Goal: Task Accomplishment & Management: Manage account settings

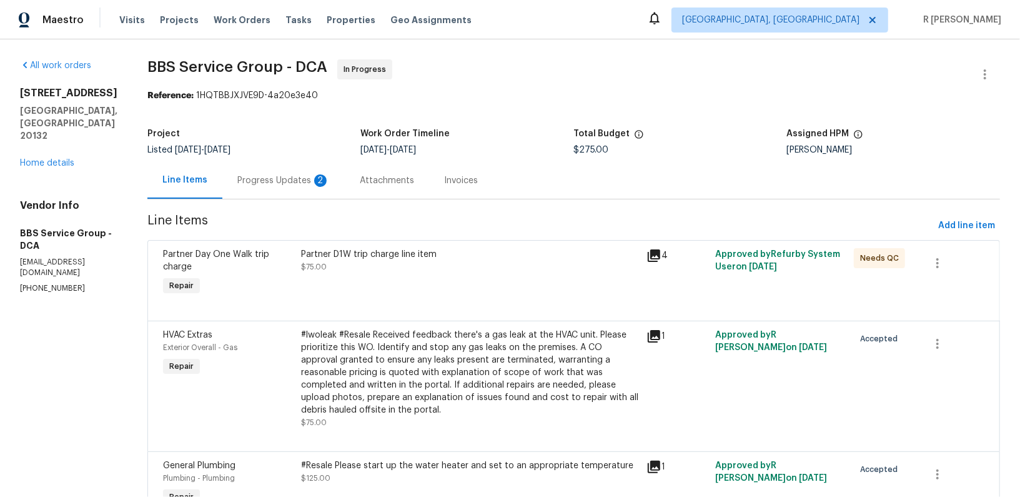
click at [291, 164] on div "Progress Updates 2" at bounding box center [283, 180] width 122 height 37
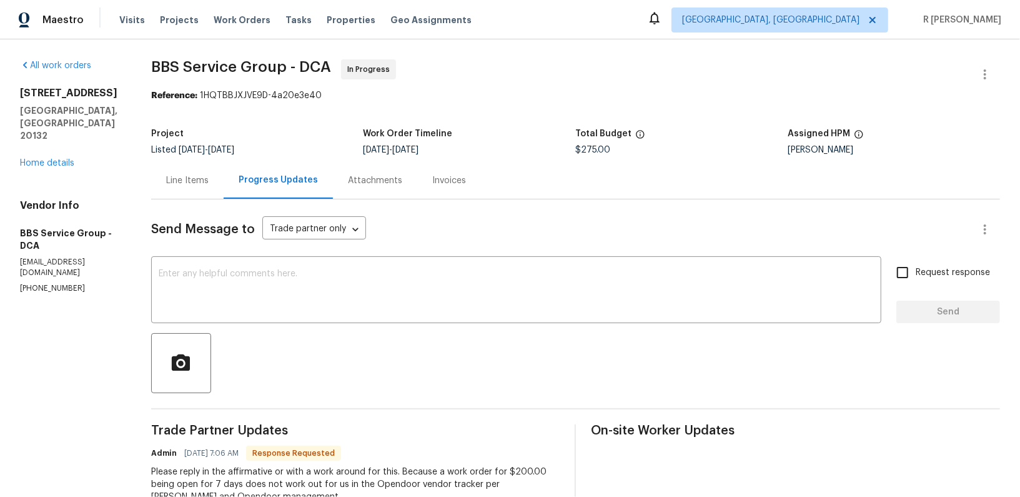
click at [155, 147] on span "Listed 9/29/2025 - 10/3/2025" at bounding box center [192, 150] width 83 height 9
click at [200, 168] on div "Line Items" at bounding box center [187, 180] width 72 height 37
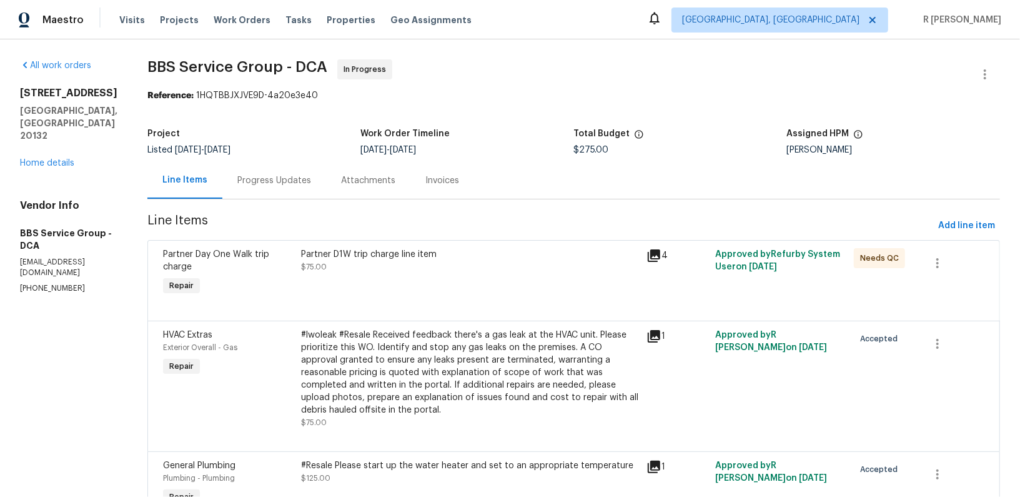
click at [39, 283] on p "(202) 820-2989" at bounding box center [68, 288] width 97 height 11
copy p "(202) 820-2989"
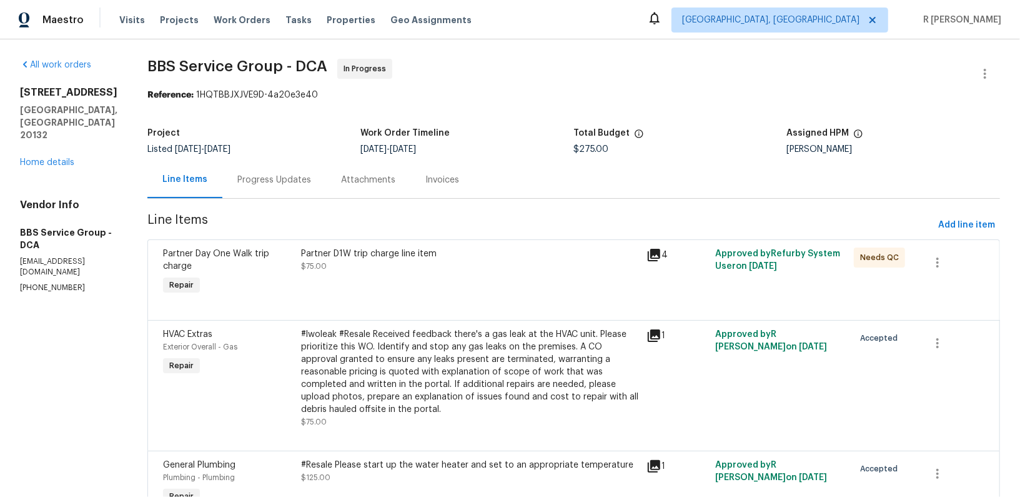
click at [256, 179] on div "Progress Updates" at bounding box center [274, 180] width 74 height 12
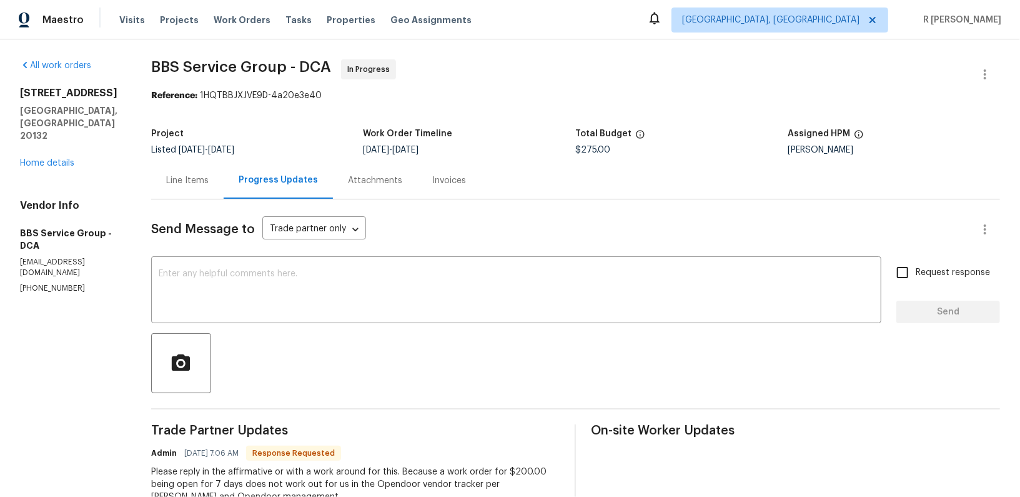
click at [203, 137] on div "Project" at bounding box center [257, 137] width 212 height 16
click at [179, 156] on div "Project Listed 9/29/2025 - 10/3/2025 Work Order Timeline 9/30/2025 - 10/3/2025 …" at bounding box center [575, 142] width 849 height 40
click at [186, 191] on div "Line Items" at bounding box center [187, 180] width 72 height 37
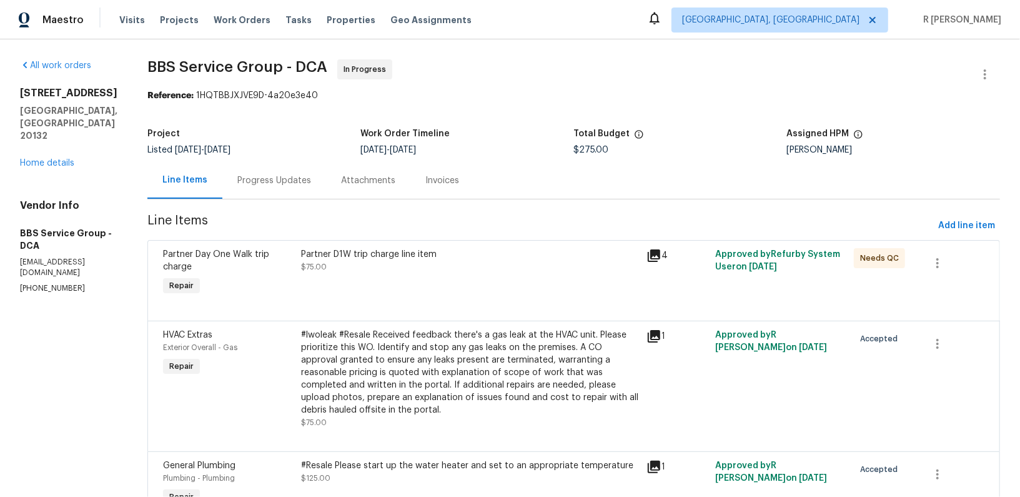
scroll to position [69, 0]
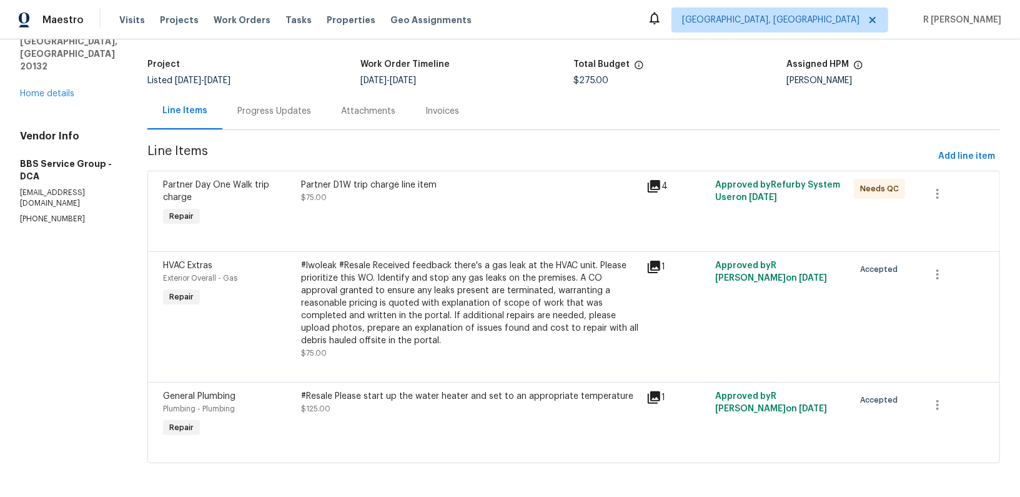
click at [325, 317] on div "#lwoleak #Resale Received feedback there's a gas leak at the HVAC unit. Please …" at bounding box center [470, 302] width 338 height 87
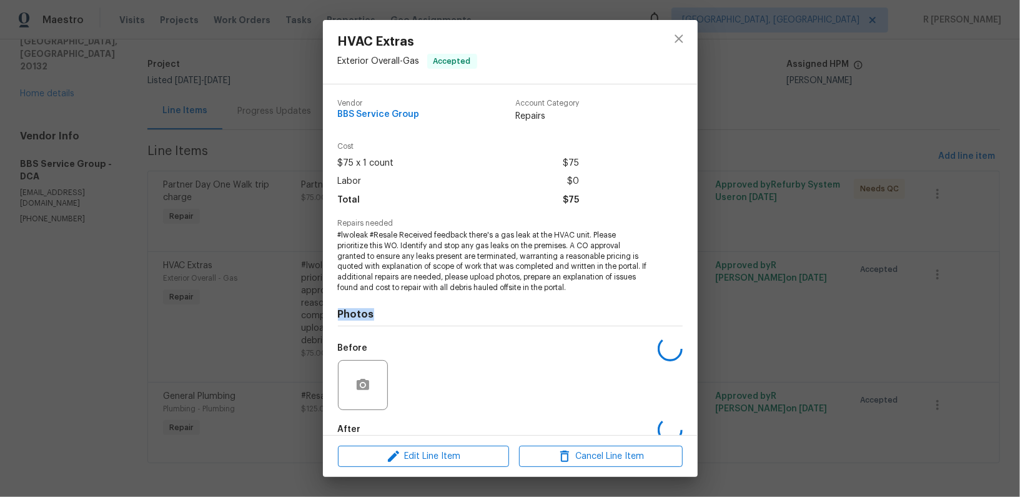
click at [325, 317] on div "Vendor BBS Service Group Account Category Repairs Cost $75 x 1 count $75 Labor …" at bounding box center [510, 259] width 375 height 350
click at [672, 41] on icon "close" at bounding box center [678, 38] width 15 height 15
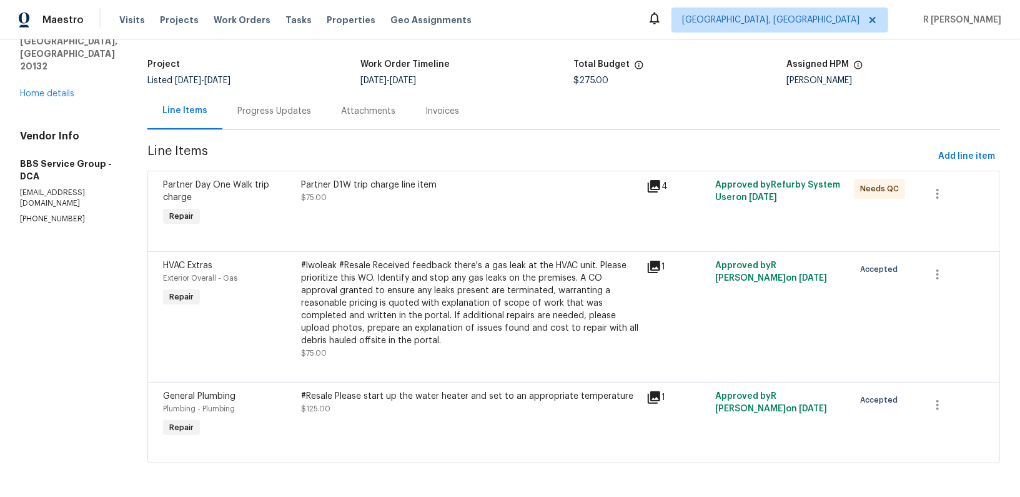
click at [237, 107] on div "Progress Updates" at bounding box center [274, 111] width 74 height 12
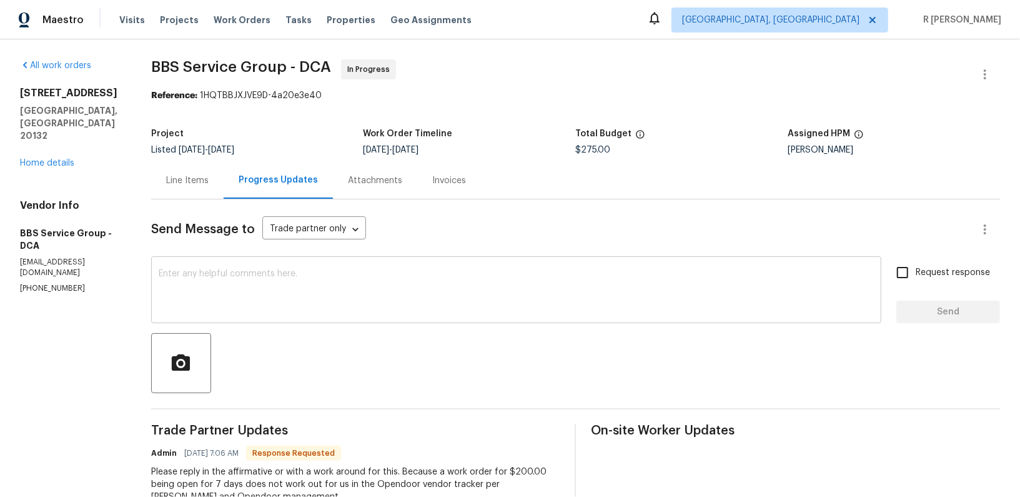
click at [260, 275] on textarea at bounding box center [516, 291] width 715 height 44
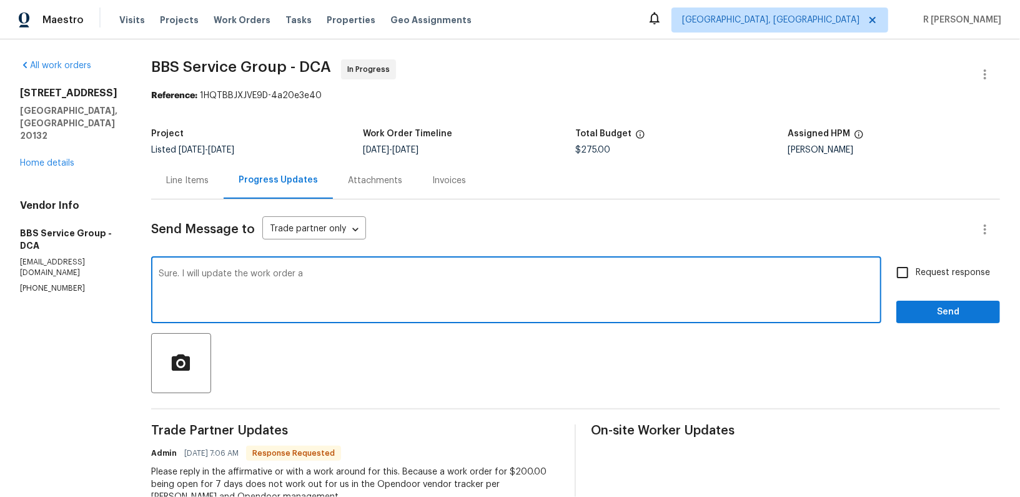
click at [216, 272] on textarea "Sure. I will update the work order a" at bounding box center [516, 291] width 715 height 44
type textarea "Sure. I will approve the work order. Thank you."
click at [959, 305] on span "Send" at bounding box center [948, 312] width 84 height 16
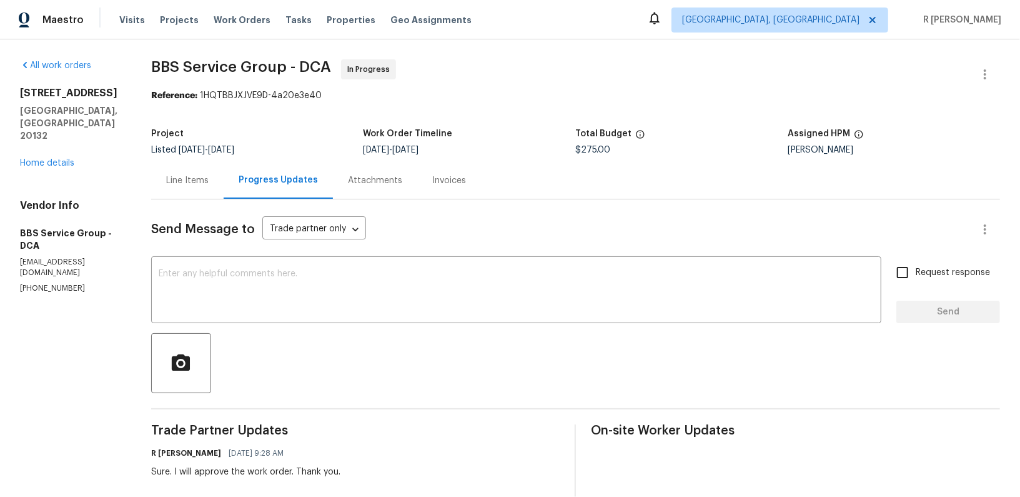
click at [204, 174] on div "Line Items" at bounding box center [187, 180] width 42 height 12
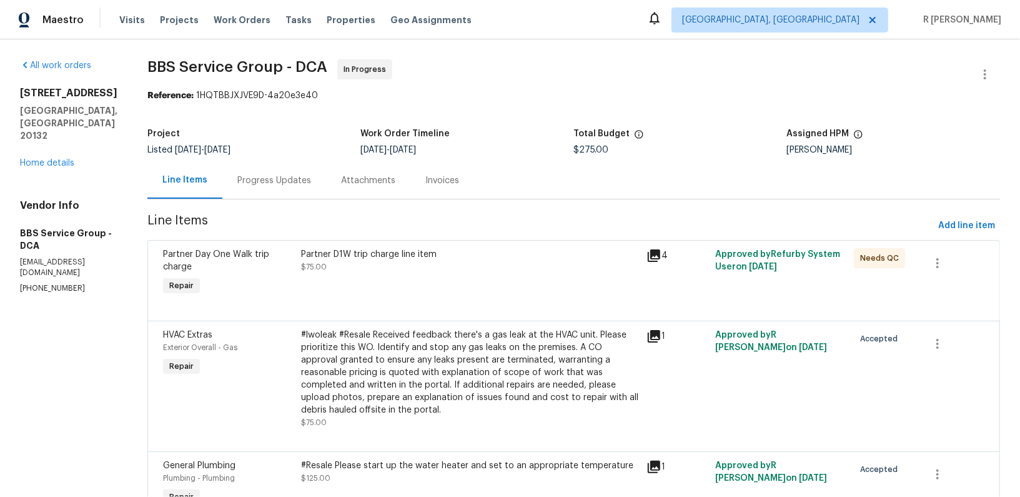
click at [244, 174] on div "Progress Updates" at bounding box center [274, 180] width 74 height 12
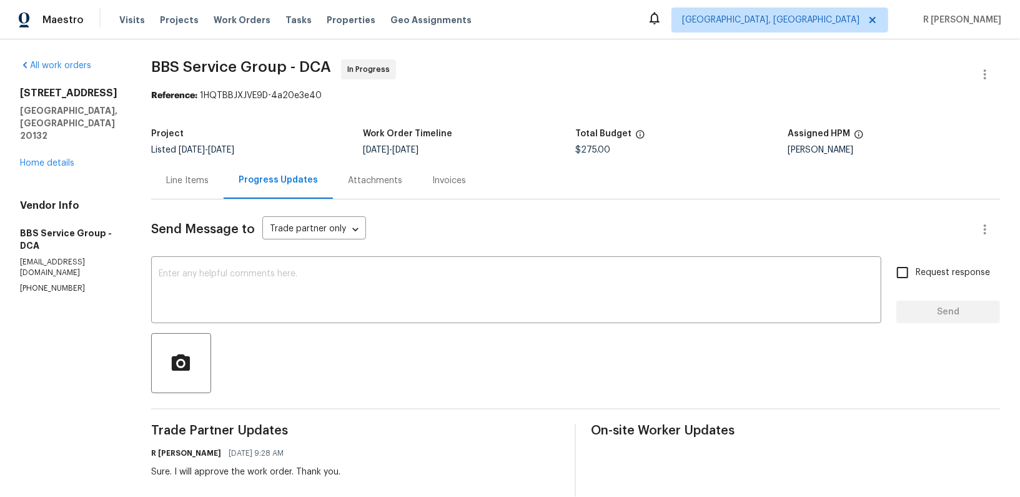
click at [179, 185] on div "Line Items" at bounding box center [187, 180] width 42 height 12
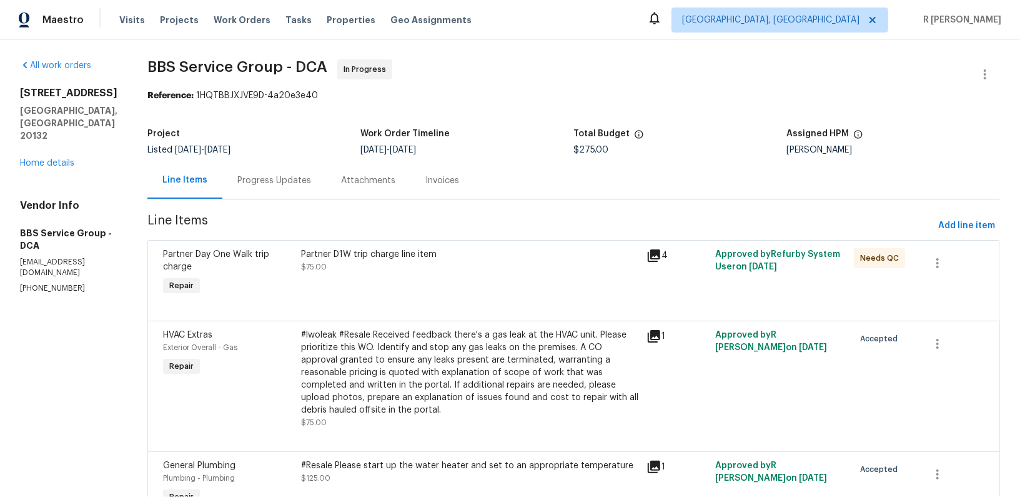
click at [320, 420] on div "#lwoleak #Resale Received feedback there's a gas leak at the HVAC unit. Please …" at bounding box center [470, 379] width 338 height 100
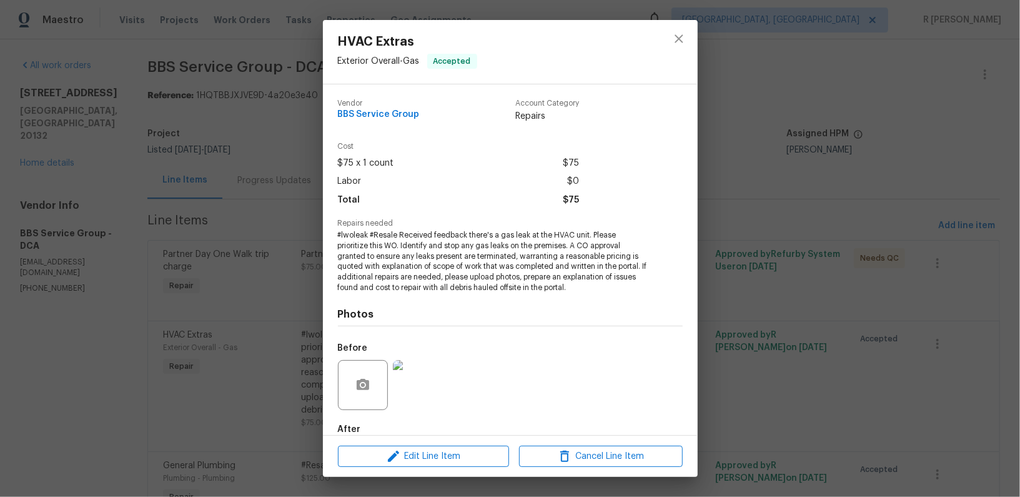
click at [462, 260] on span "#lwoleak #Resale Received feedback there's a gas leak at the HVAC unit. Please …" at bounding box center [493, 261] width 310 height 63
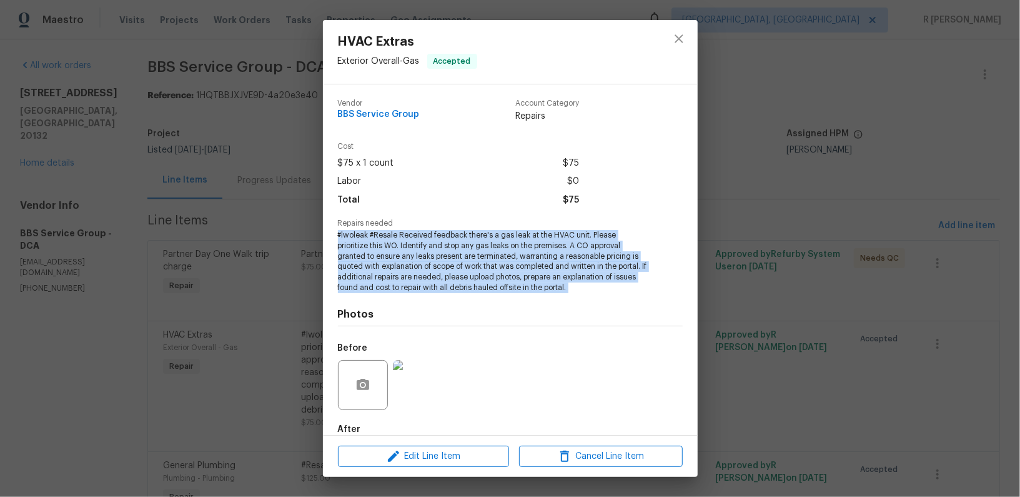
click at [462, 260] on span "#lwoleak #Resale Received feedback there's a gas leak at the HVAC unit. Please …" at bounding box center [493, 261] width 310 height 63
copy span "#lwoleak #Resale Received feedback there's a gas leak at the HVAC unit. Please …"
click at [677, 34] on icon "close" at bounding box center [678, 38] width 15 height 15
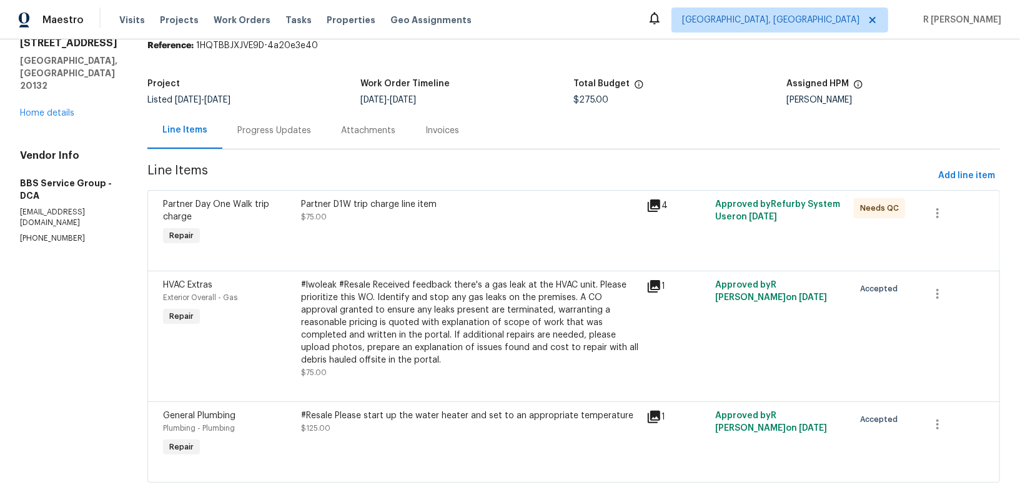
scroll to position [69, 0]
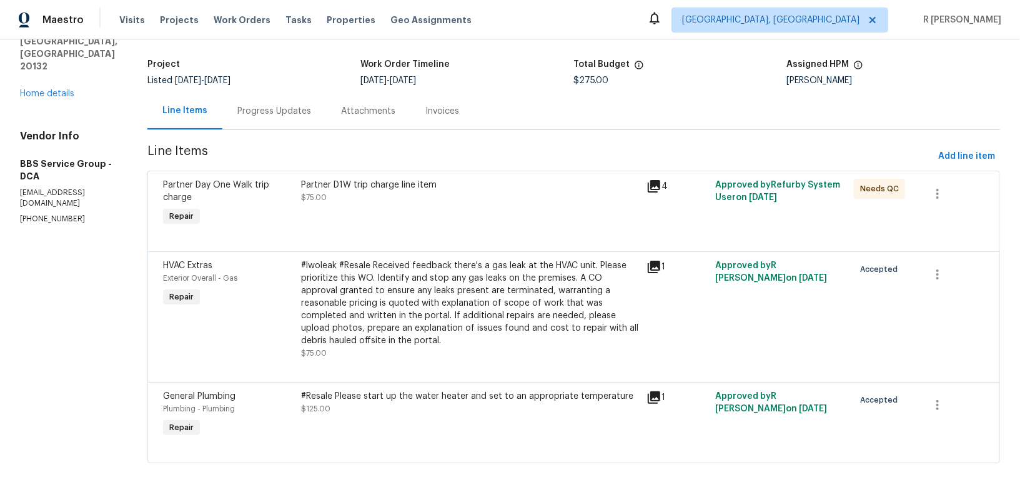
click at [436, 391] on div "#Resale Please start up the water heater and set to an appropriate temperature" at bounding box center [470, 396] width 338 height 12
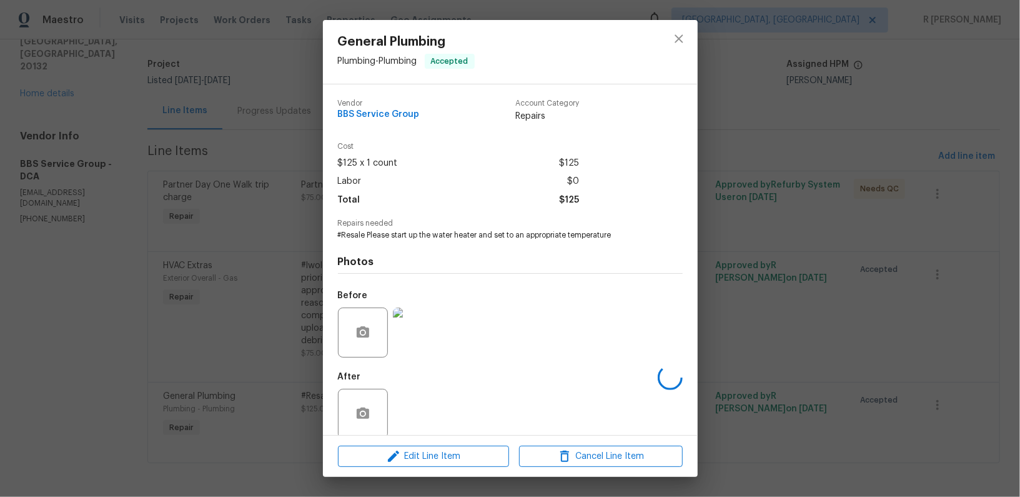
click at [470, 225] on span "Repairs needed" at bounding box center [510, 223] width 345 height 8
click at [473, 230] on div "Repairs needed #Resale Please start up the water heater and set to an appropria…" at bounding box center [510, 229] width 345 height 21
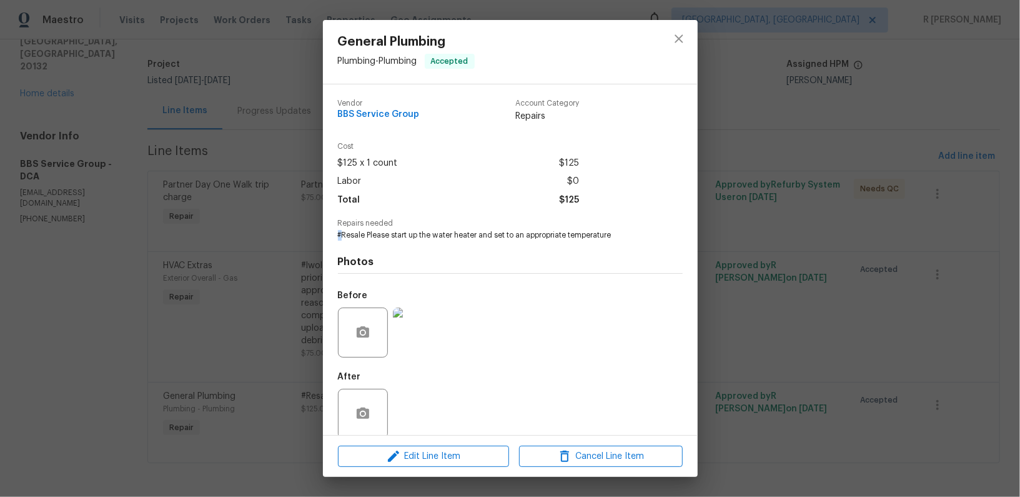
click at [473, 230] on div "Repairs needed #Resale Please start up the water heater and set to an appropria…" at bounding box center [510, 229] width 345 height 21
click at [695, 143] on div "Vendor BBS Service Group Account Category Repairs Cost $125 x 1 count $125 Labo…" at bounding box center [510, 259] width 375 height 350
click at [686, 42] on button "close" at bounding box center [679, 39] width 30 height 30
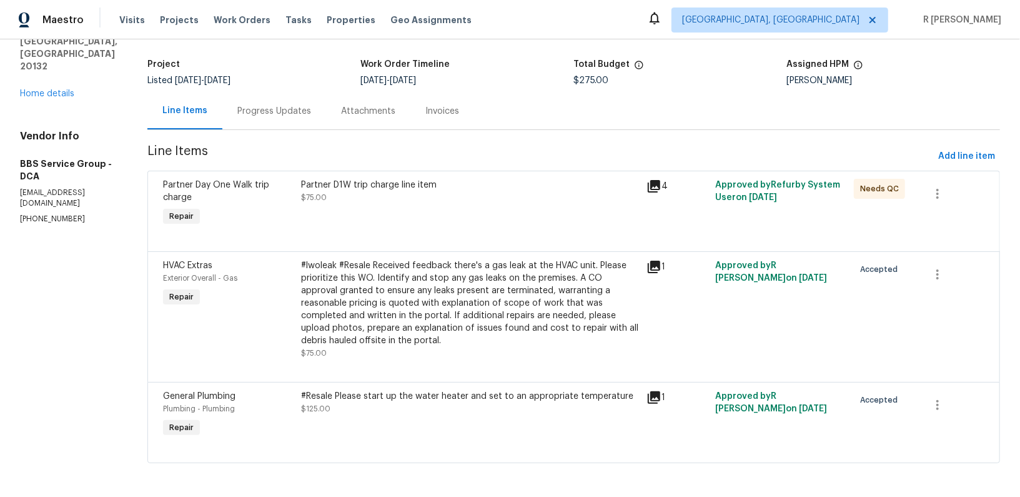
click at [261, 124] on div "Progress Updates" at bounding box center [274, 110] width 104 height 37
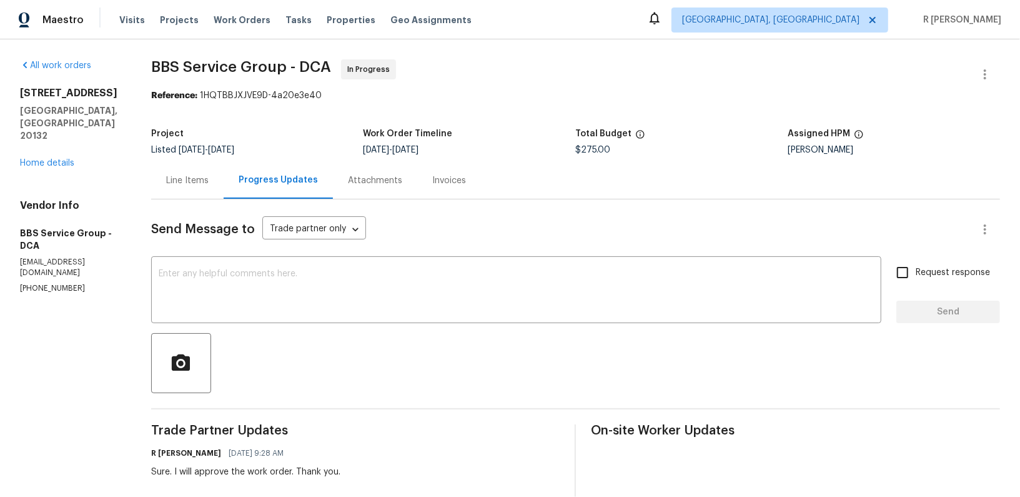
click at [205, 164] on div "Line Items" at bounding box center [187, 180] width 72 height 37
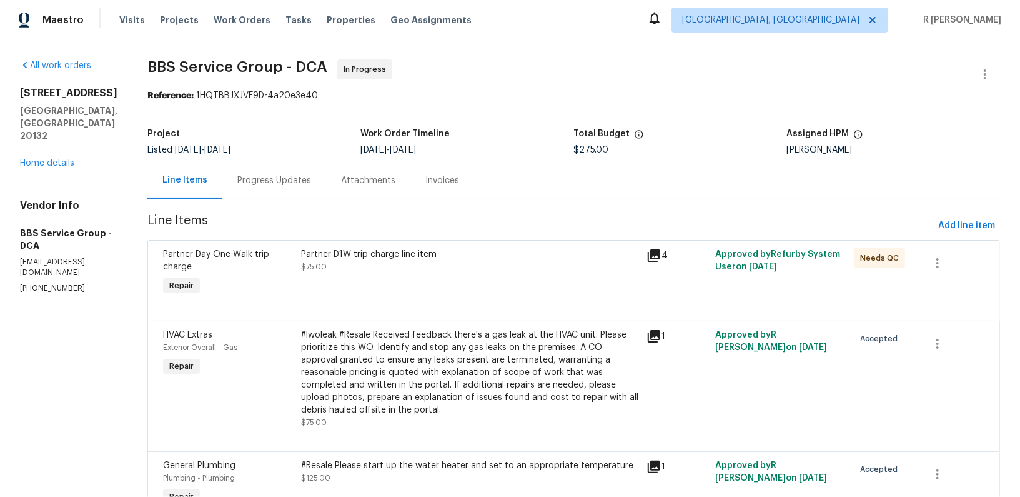
scroll to position [69, 0]
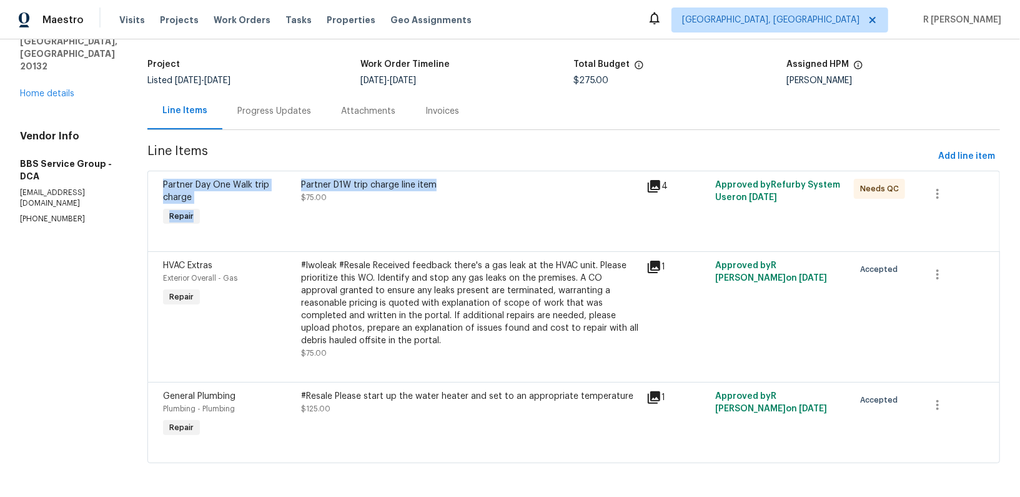
drag, startPoint x: 430, startPoint y: 185, endPoint x: 276, endPoint y: 172, distance: 154.2
click at [276, 172] on div "Partner Day One Walk trip charge Repair Partner D1W trip charge line item $75.0…" at bounding box center [573, 211] width 853 height 81
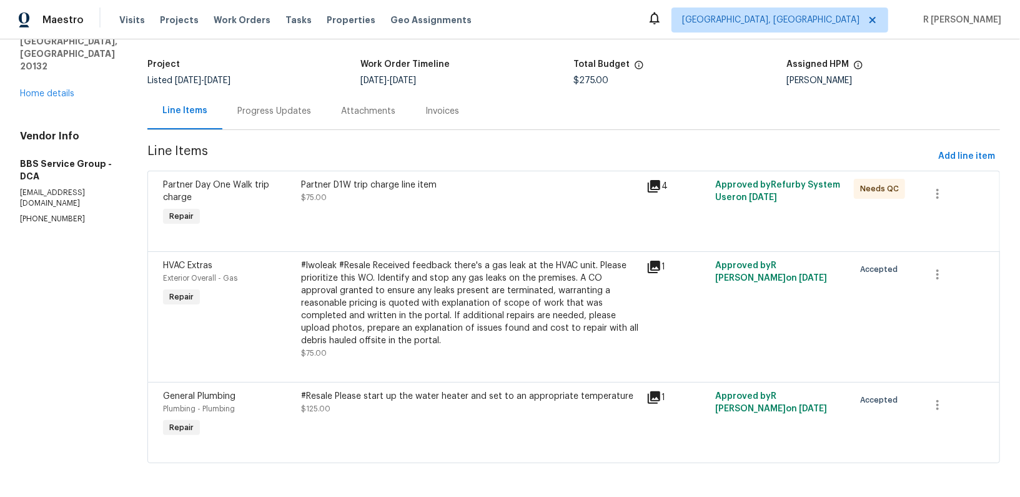
click at [415, 200] on div "Partner D1W trip charge line item $75.00" at bounding box center [470, 191] width 338 height 25
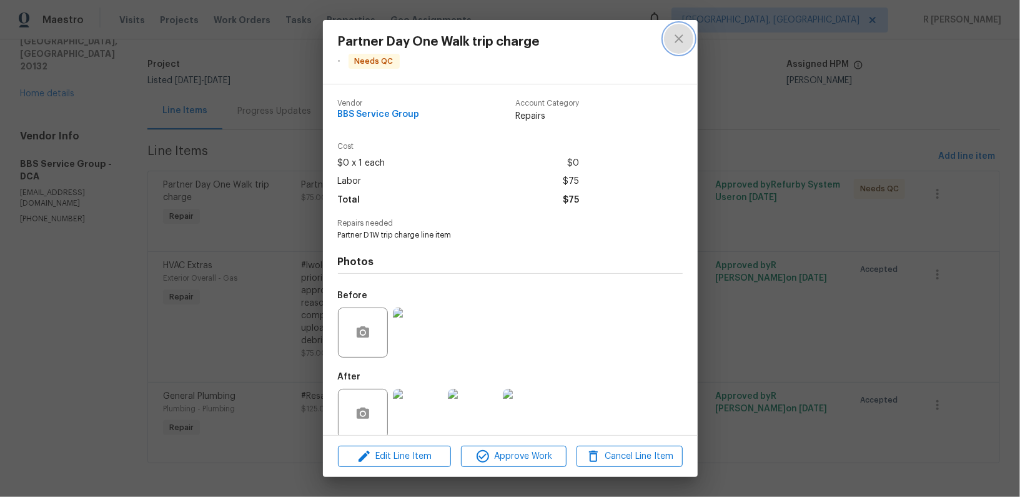
click at [677, 42] on icon "close" at bounding box center [678, 38] width 15 height 15
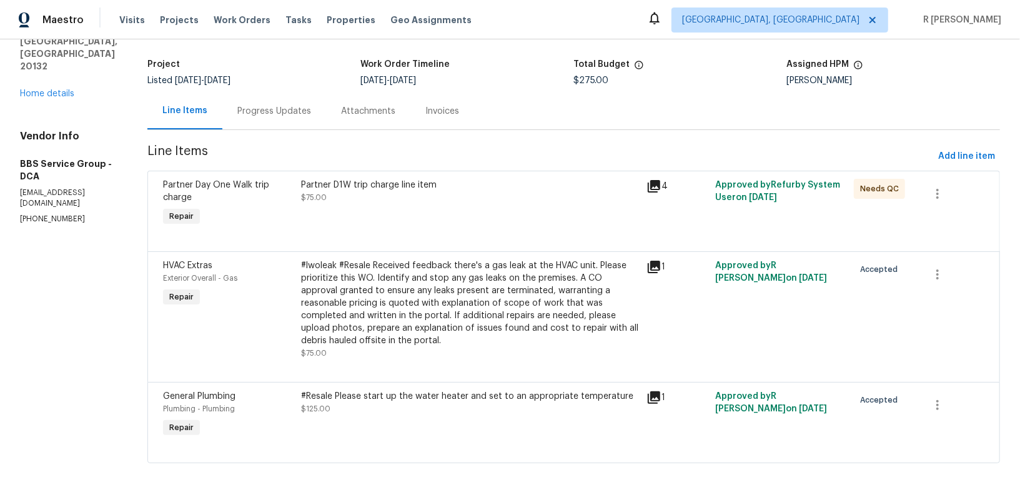
click at [472, 390] on div "#Resale Please start up the water heater and set to an appropriate temperature" at bounding box center [470, 396] width 338 height 12
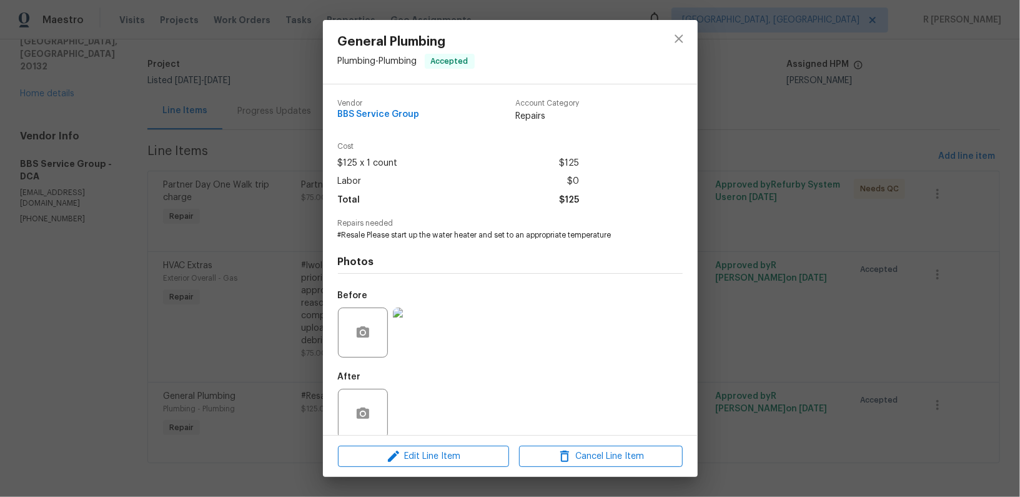
click at [472, 390] on div "After" at bounding box center [510, 405] width 345 height 81
click at [689, 34] on button "close" at bounding box center [679, 39] width 30 height 30
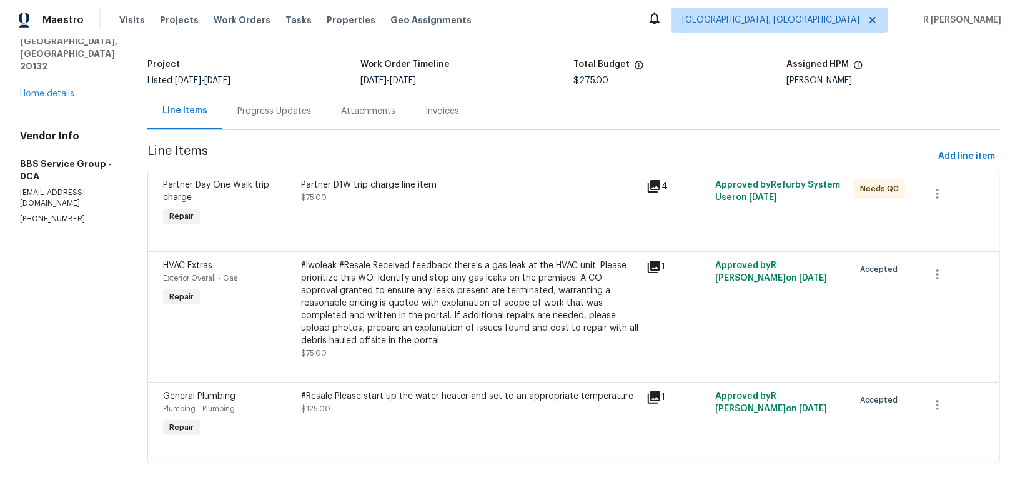
click at [648, 393] on icon at bounding box center [654, 397] width 12 height 12
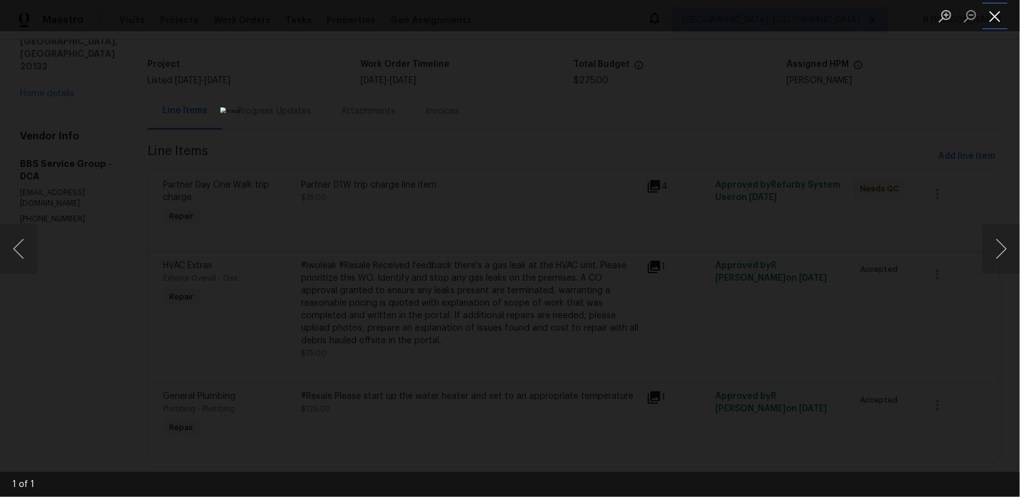
click at [992, 23] on button "Close lightbox" at bounding box center [994, 16] width 25 height 22
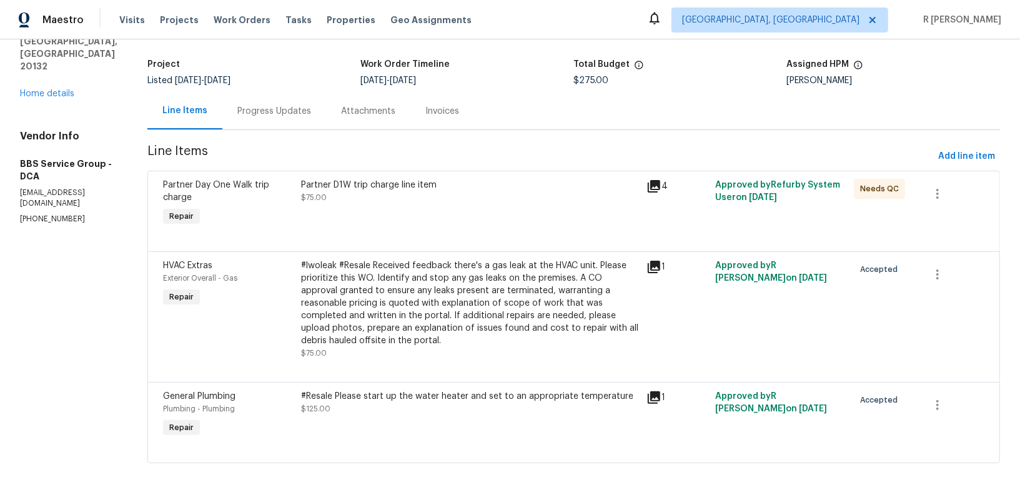
click at [254, 121] on div "Progress Updates" at bounding box center [274, 110] width 104 height 37
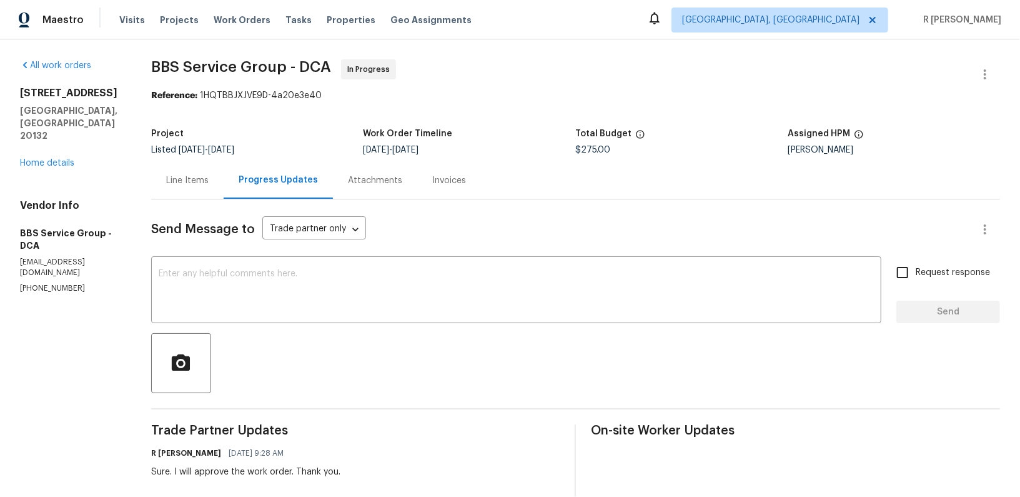
click at [176, 183] on div "Line Items" at bounding box center [187, 180] width 42 height 12
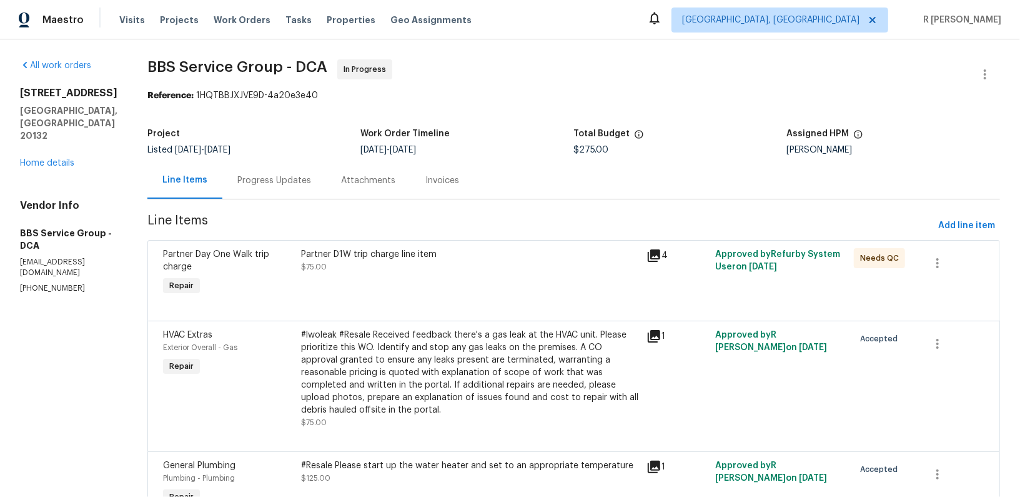
scroll to position [69, 0]
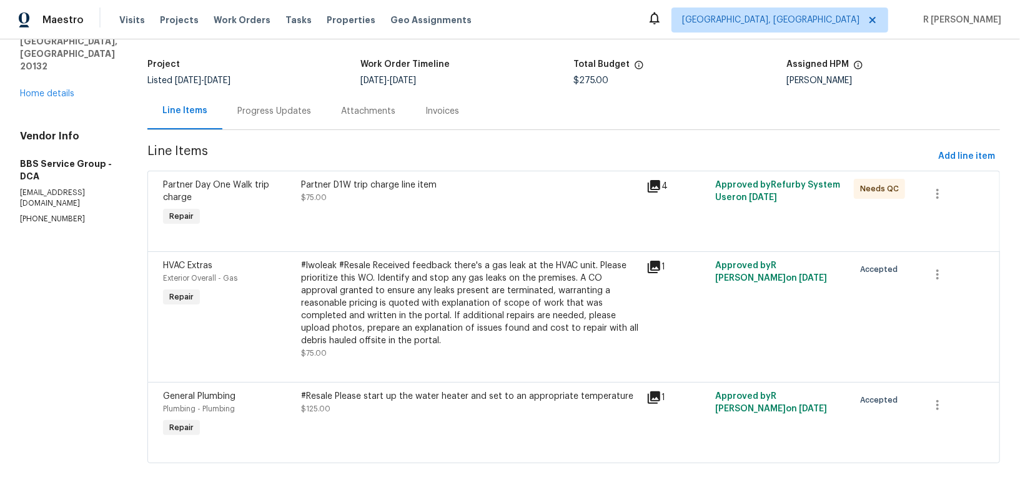
click at [253, 109] on div "Progress Updates" at bounding box center [274, 111] width 74 height 12
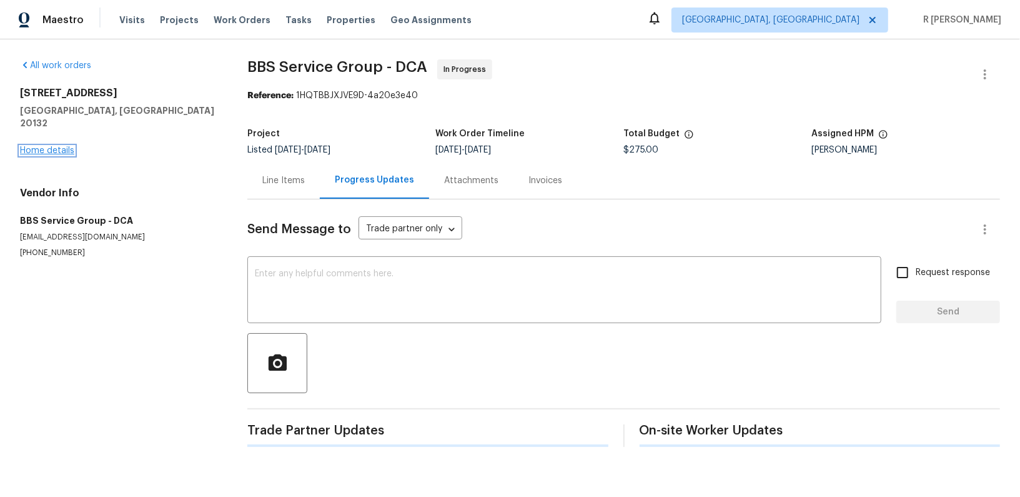
click at [53, 146] on link "Home details" at bounding box center [47, 150] width 54 height 9
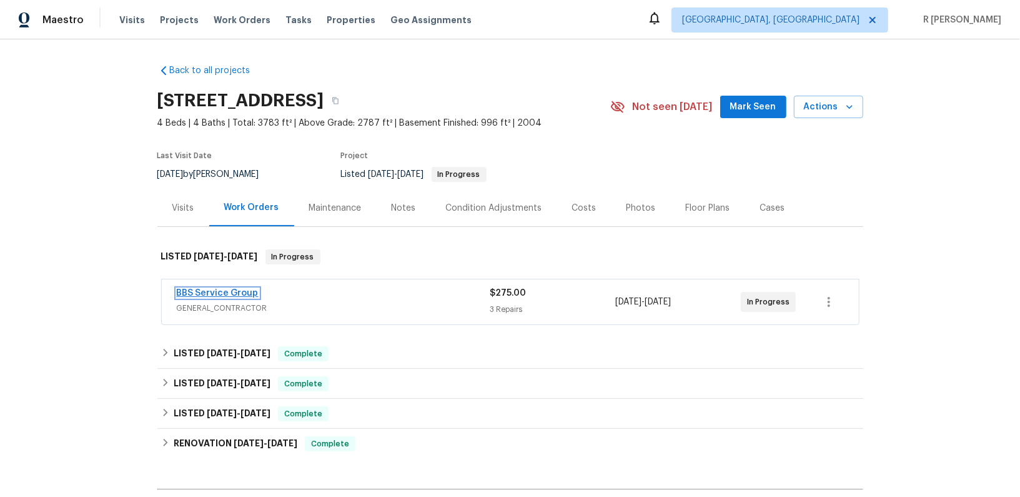
click at [190, 295] on link "BBS Service Group" at bounding box center [218, 293] width 82 height 9
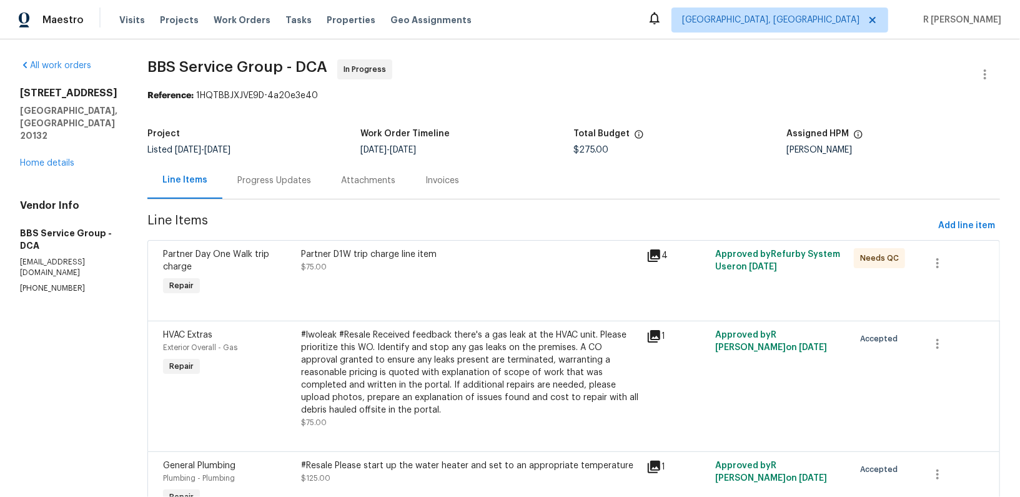
scroll to position [69, 0]
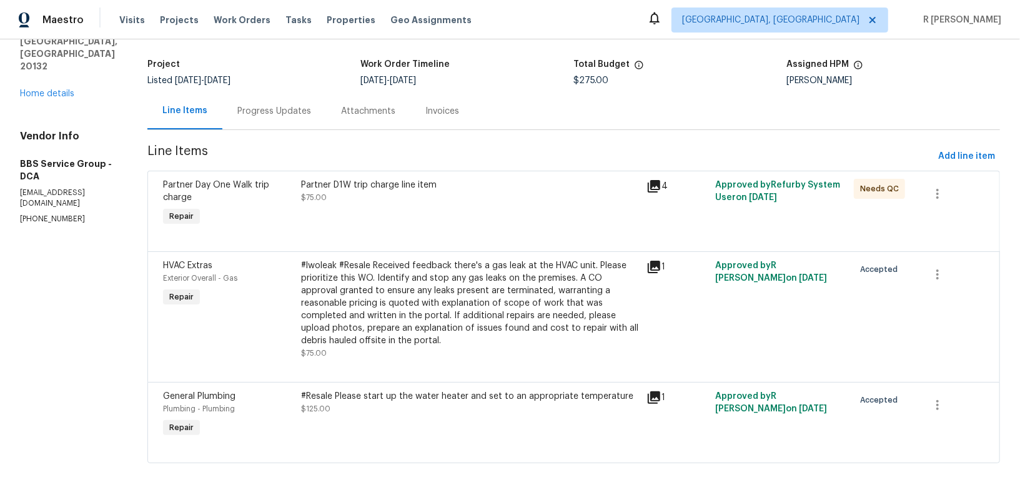
click at [420, 390] on div "#Resale Please start up the water heater and set to an appropriate temperature" at bounding box center [470, 396] width 338 height 12
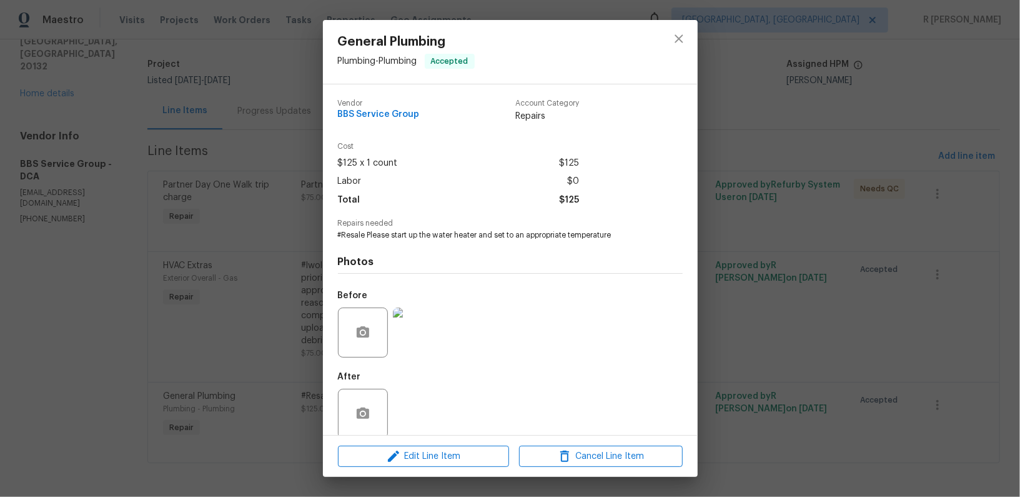
click at [451, 251] on div "Photos Before After" at bounding box center [510, 342] width 345 height 205
click at [409, 239] on span "#Resale Please start up the water heater and set to an appropriate temperature" at bounding box center [493, 235] width 310 height 11
copy span "#Resale Please start up the water heater and set to an appropriate temperature"
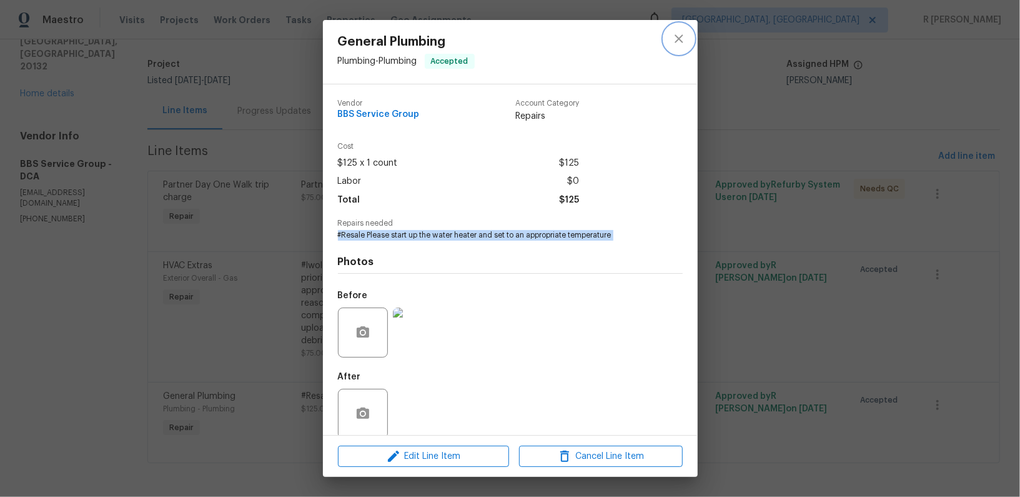
click at [683, 38] on icon "close" at bounding box center [678, 38] width 15 height 15
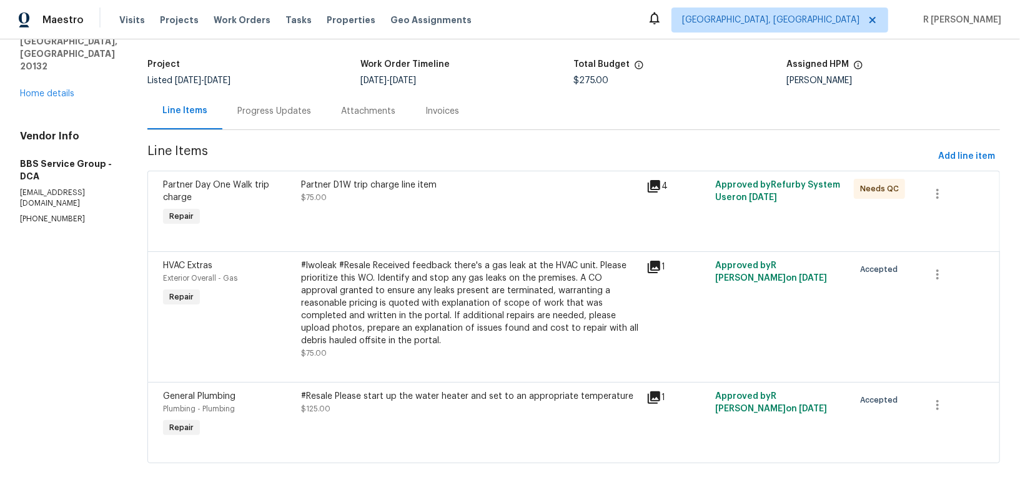
click at [648, 184] on icon at bounding box center [654, 186] width 12 height 12
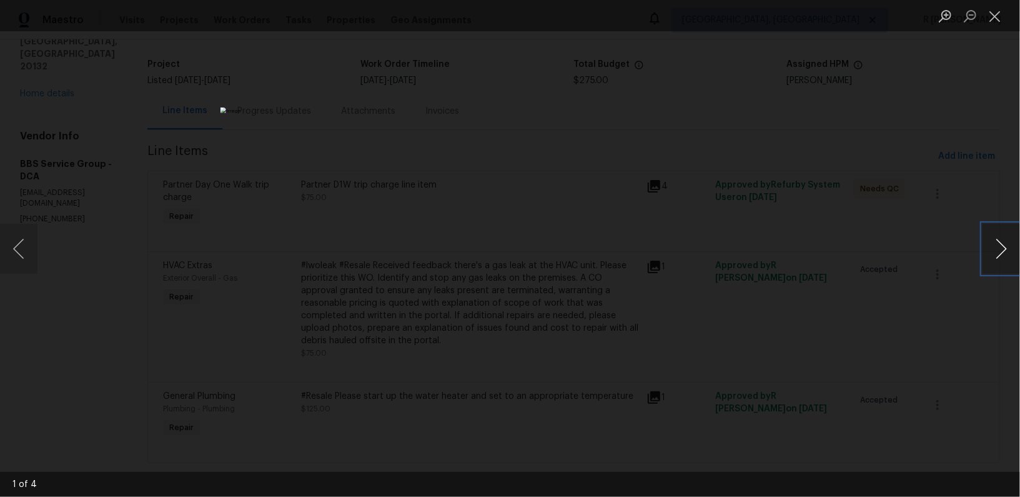
click at [999, 247] on button "Next image" at bounding box center [1000, 249] width 37 height 50
click at [992, 22] on button "Close lightbox" at bounding box center [994, 16] width 25 height 22
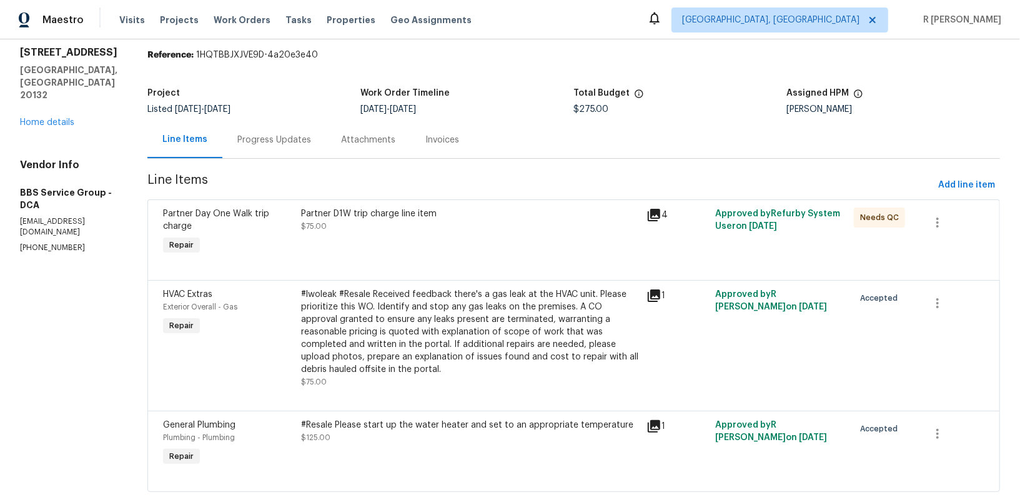
scroll to position [46, 0]
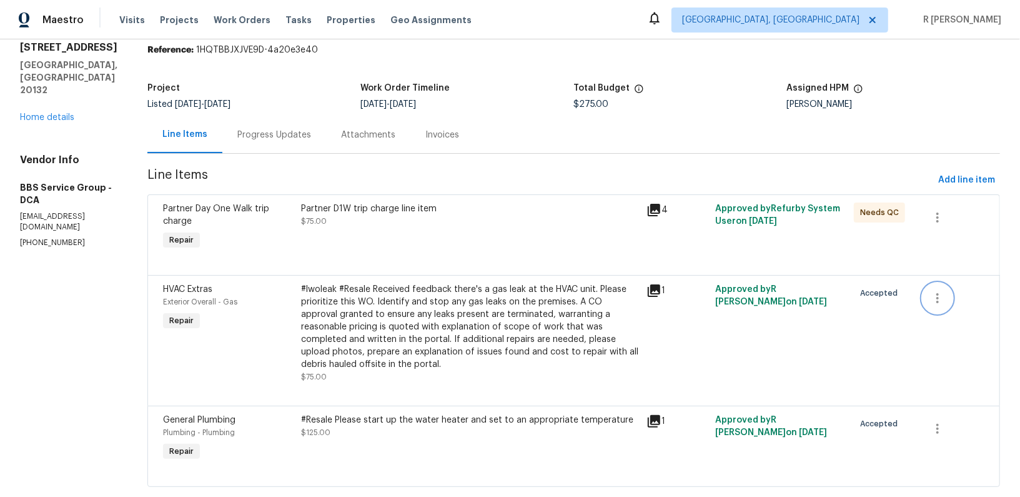
click at [940, 295] on icon "button" at bounding box center [937, 297] width 15 height 15
click at [959, 294] on li "Cancel" at bounding box center [946, 297] width 48 height 21
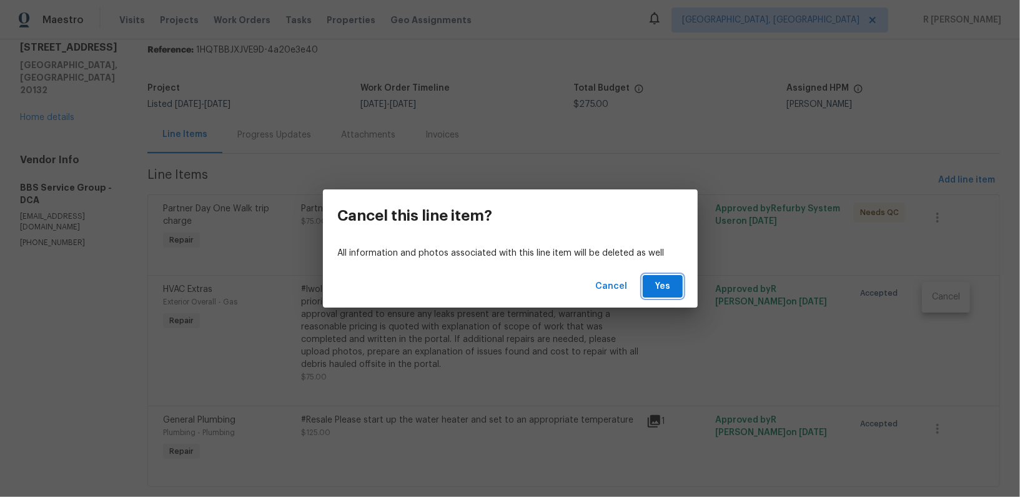
click at [660, 279] on span "Yes" at bounding box center [663, 287] width 20 height 16
click at [667, 288] on span "Yes" at bounding box center [663, 287] width 20 height 16
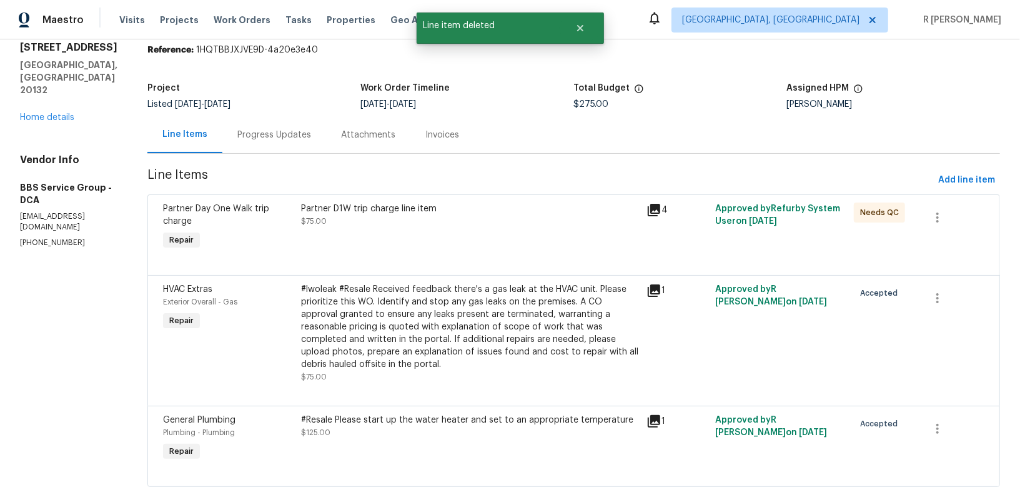
scroll to position [69, 0]
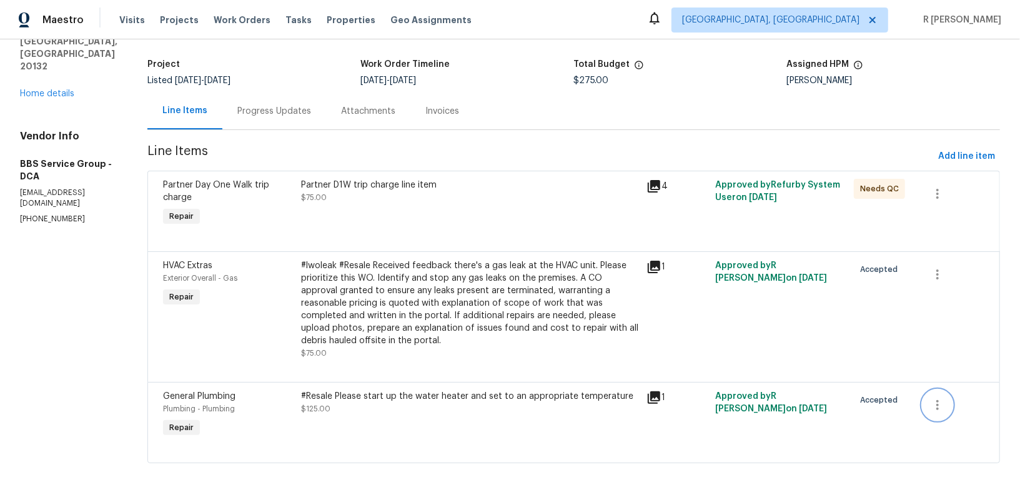
click at [930, 402] on icon "button" at bounding box center [937, 404] width 15 height 15
click at [954, 402] on li "Cancel" at bounding box center [946, 403] width 48 height 21
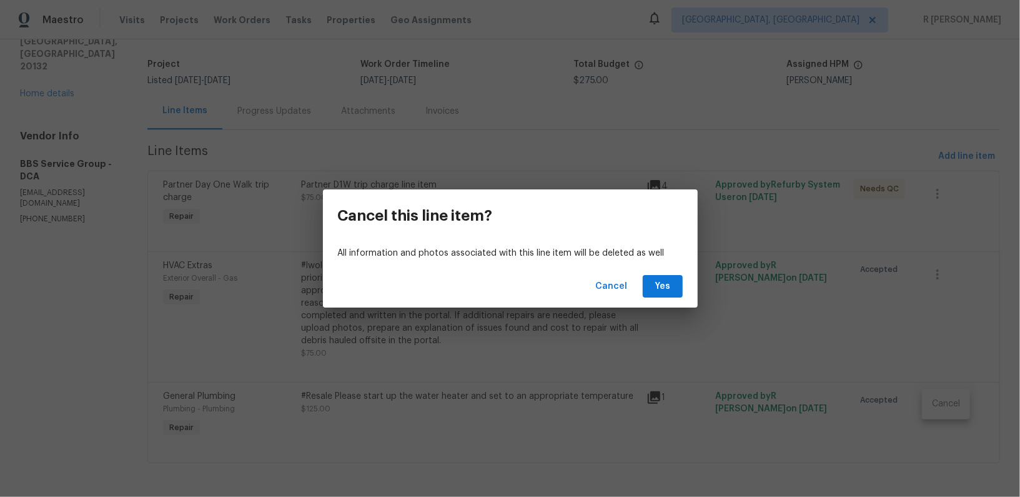
click at [646, 300] on div "Cancel Yes" at bounding box center [510, 286] width 375 height 43
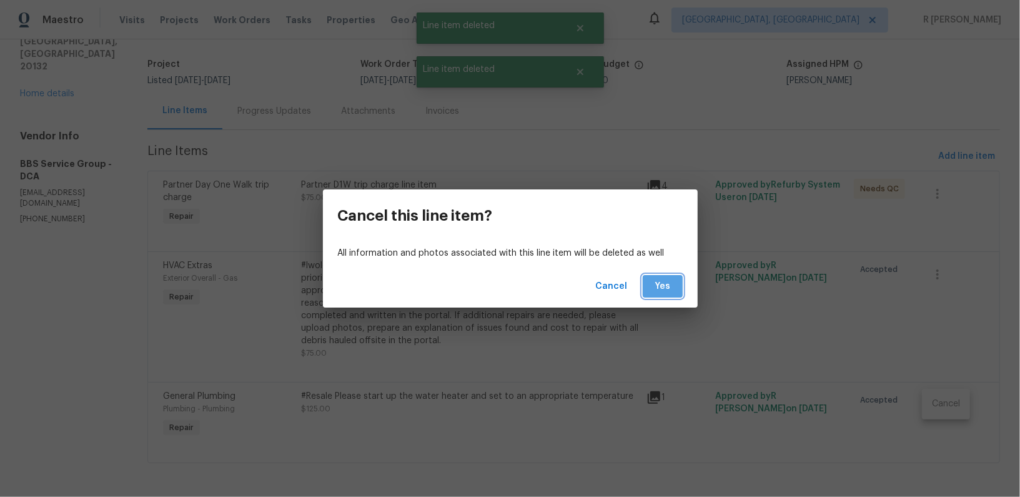
click at [650, 290] on button "Yes" at bounding box center [663, 286] width 40 height 23
click at [791, 331] on div "Cancel this line item? All information and photos associated with this line ite…" at bounding box center [510, 248] width 1020 height 497
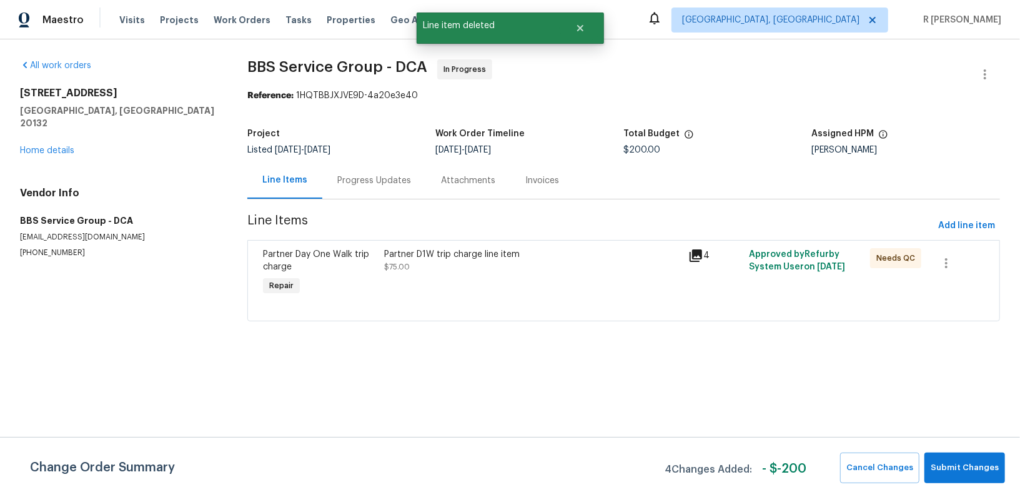
scroll to position [0, 0]
click at [969, 475] on button "Submit Changes" at bounding box center [964, 467] width 81 height 31
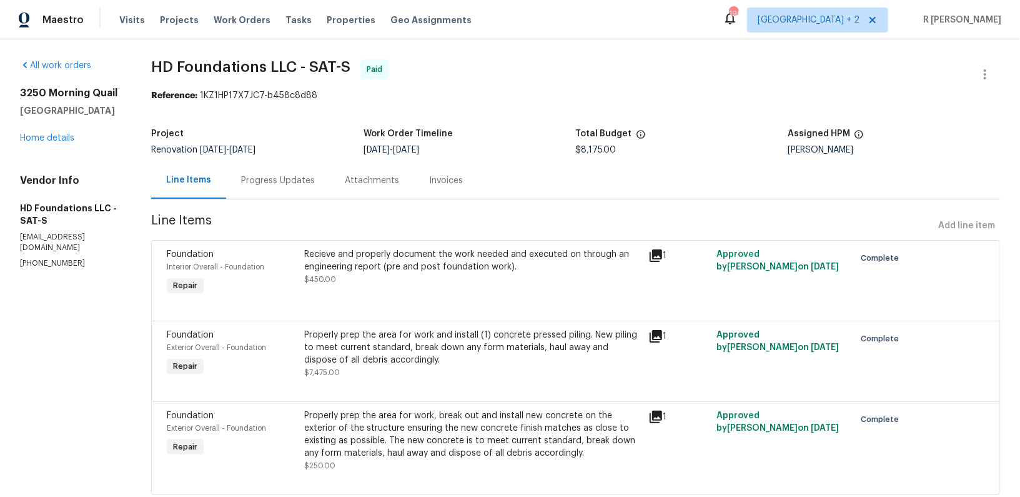
click at [296, 181] on div "Progress Updates" at bounding box center [278, 180] width 74 height 12
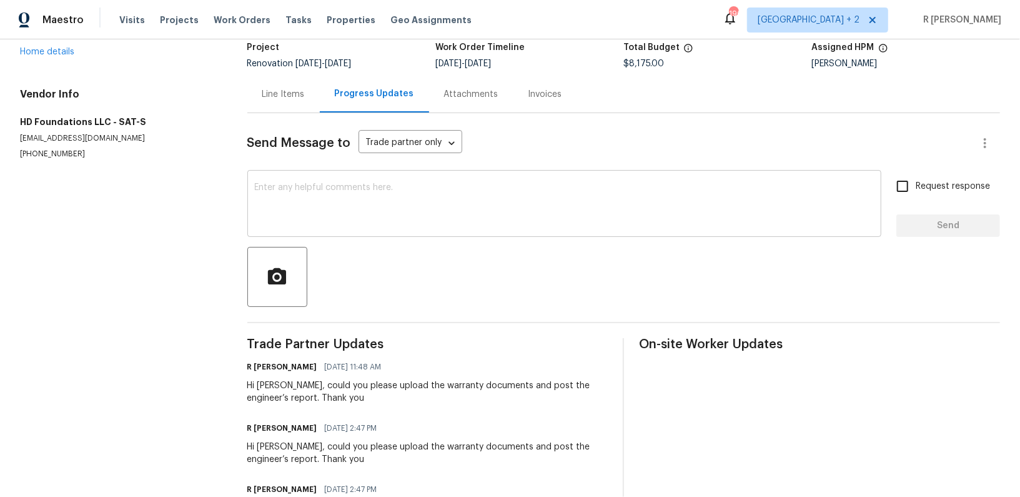
scroll to position [54, 0]
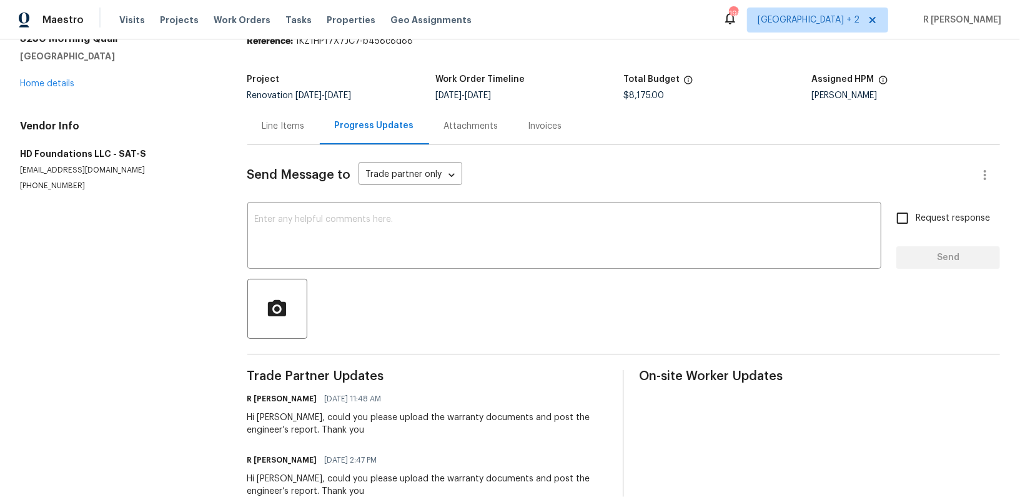
click at [285, 416] on div "Hi Chris, could you please upload the warranty documents and post the engineer’…" at bounding box center [427, 423] width 361 height 25
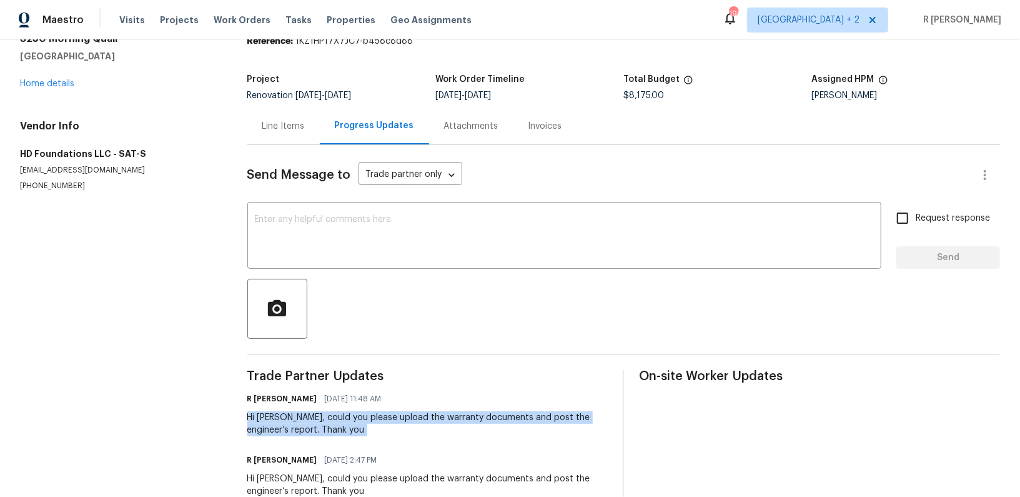
copy div "Hi Chris, could you please upload the warranty documents and post the engineer’…"
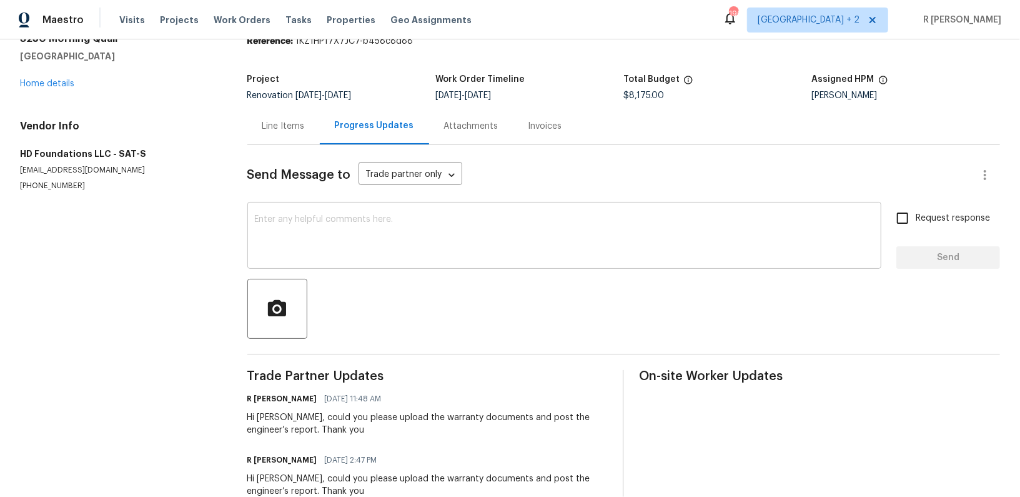
click at [376, 238] on textarea at bounding box center [564, 237] width 619 height 44
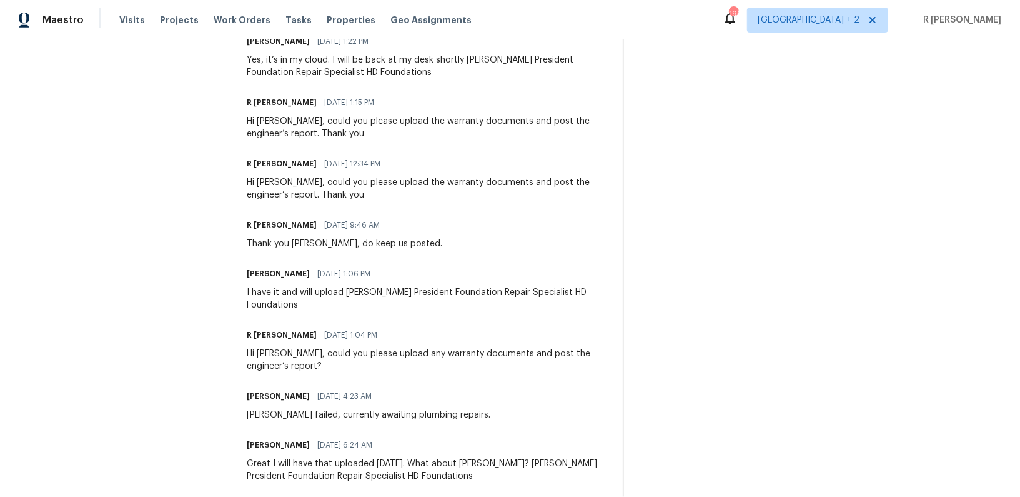
scroll to position [809, 0]
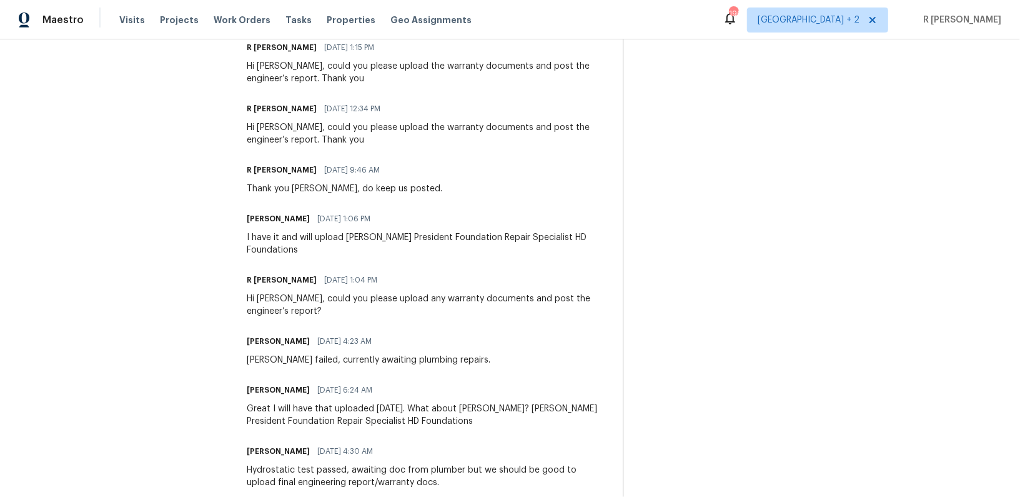
click at [284, 299] on div "Hi Chris, could you please upload any warranty documents and post the engineer’…" at bounding box center [427, 304] width 361 height 25
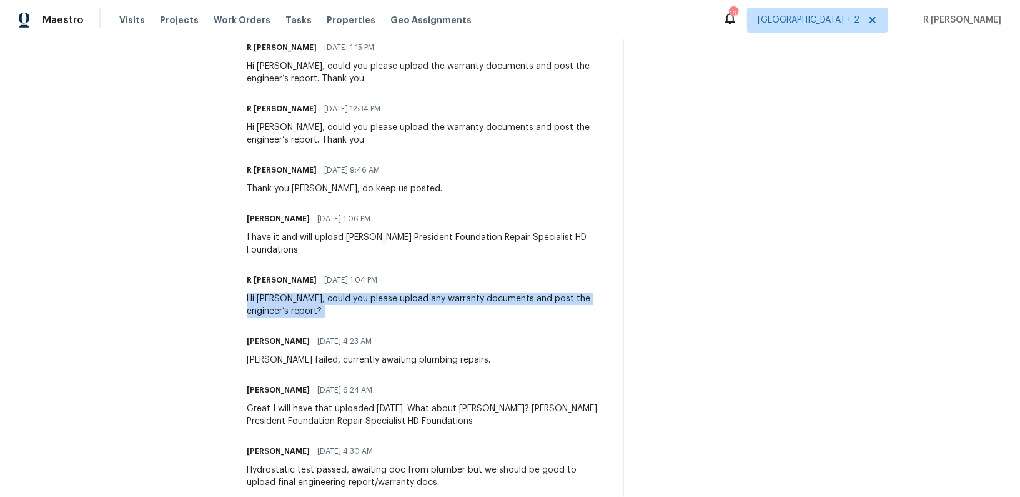
click at [284, 299] on div "Hi Chris, could you please upload any warranty documents and post the engineer’…" at bounding box center [427, 304] width 361 height 25
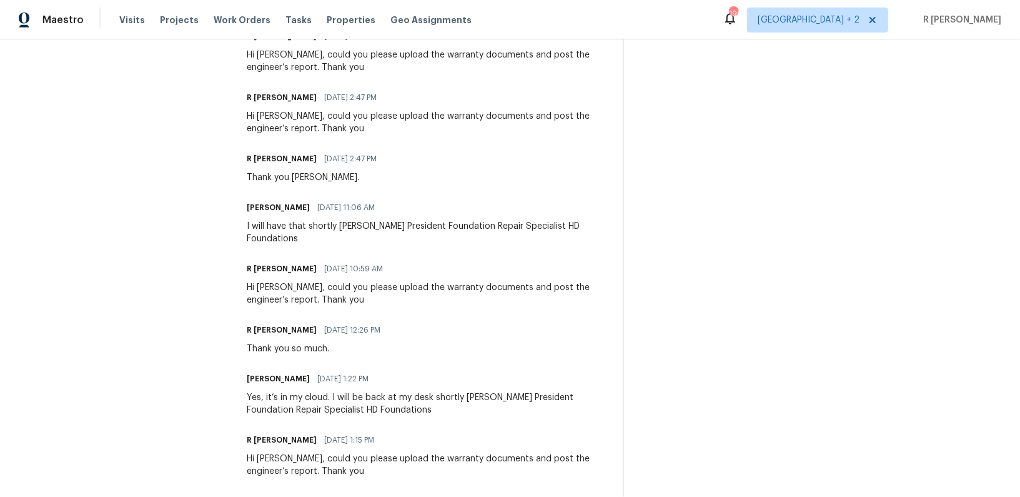
scroll to position [383, 0]
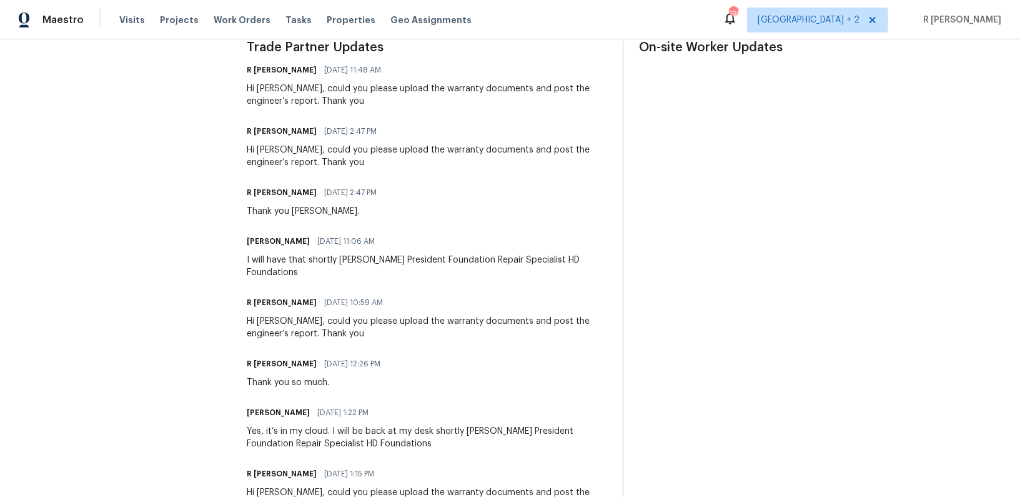
click at [290, 161] on div "Hi Chris, could you please upload the warranty documents and post the engineer’…" at bounding box center [427, 156] width 361 height 25
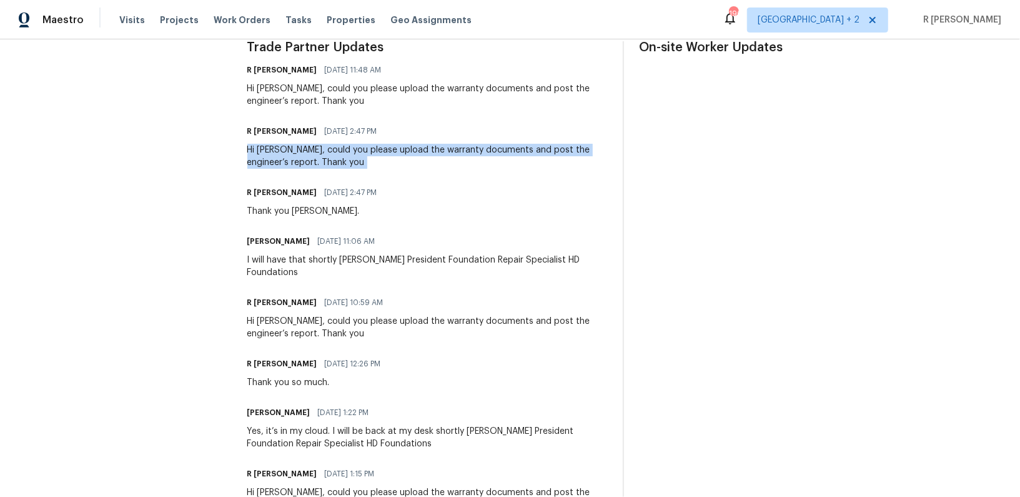
click at [290, 161] on div "Hi Chris, could you please upload the warranty documents and post the engineer’…" at bounding box center [427, 156] width 361 height 25
copy div "Hi Chris, could you please upload the warranty documents and post the engineer’…"
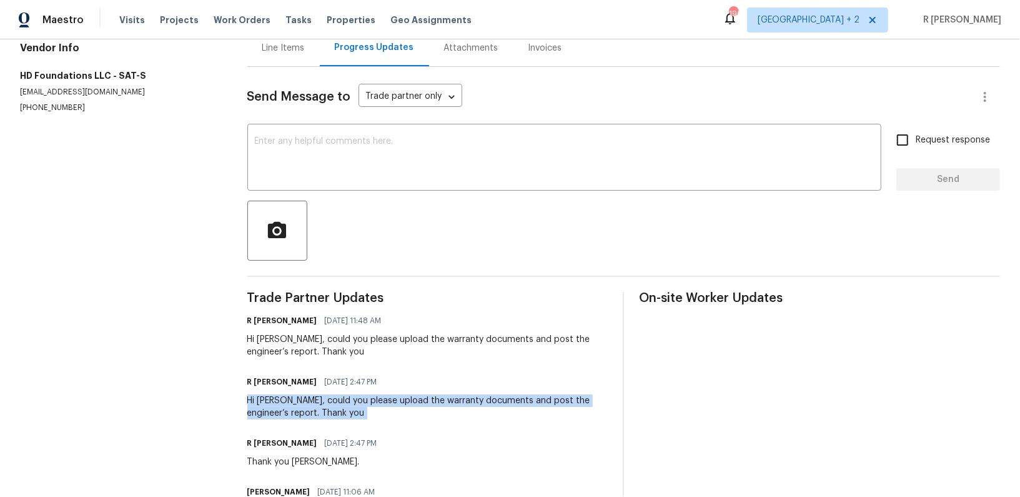
scroll to position [0, 0]
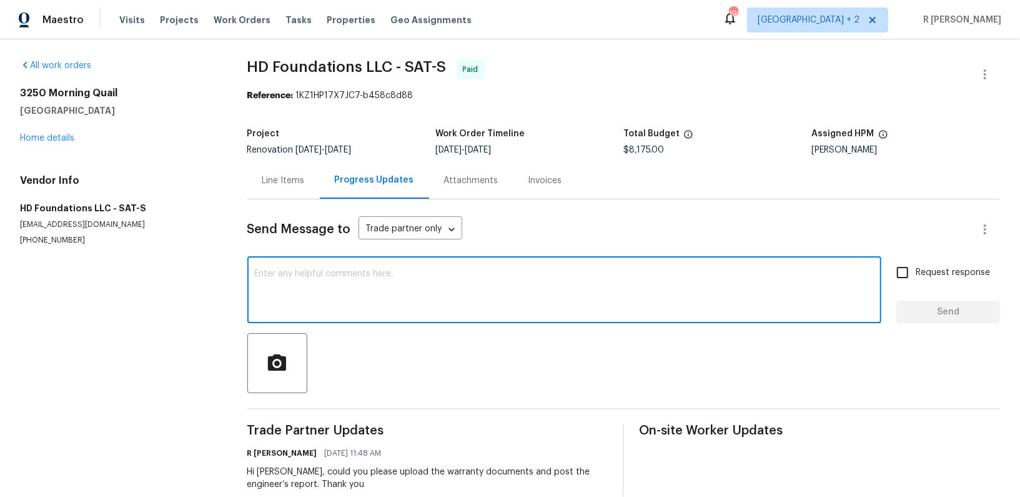
click at [336, 284] on textarea at bounding box center [564, 291] width 619 height 44
paste textarea "Hi Chris, could you please upload the warranty documents and post the engineer’…"
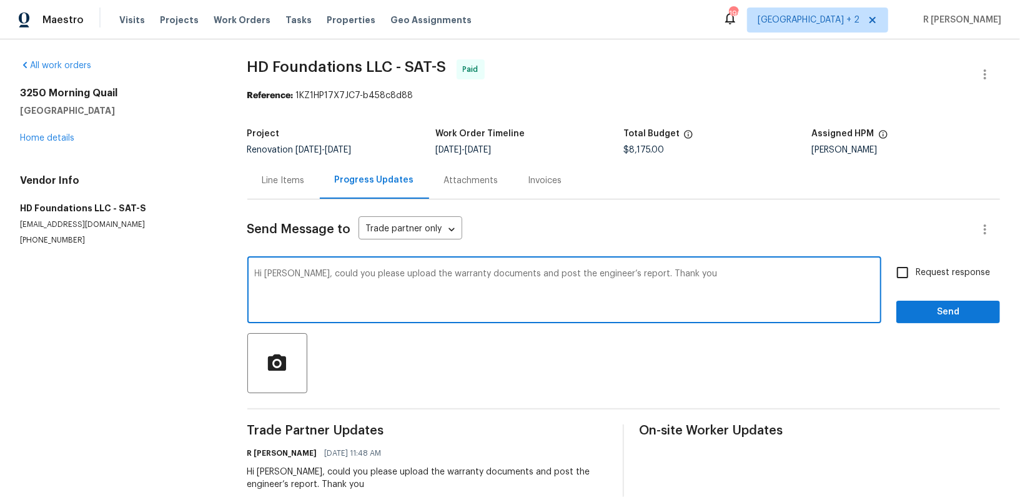
click at [277, 276] on textarea "Hi Chris, could you please upload the warranty documents and post the engineer’…" at bounding box center [564, 291] width 619 height 44
type textarea "Hi Hunter, could you please upload the warranty documents and post the engineer…"
click at [929, 313] on span "Send" at bounding box center [948, 312] width 84 height 16
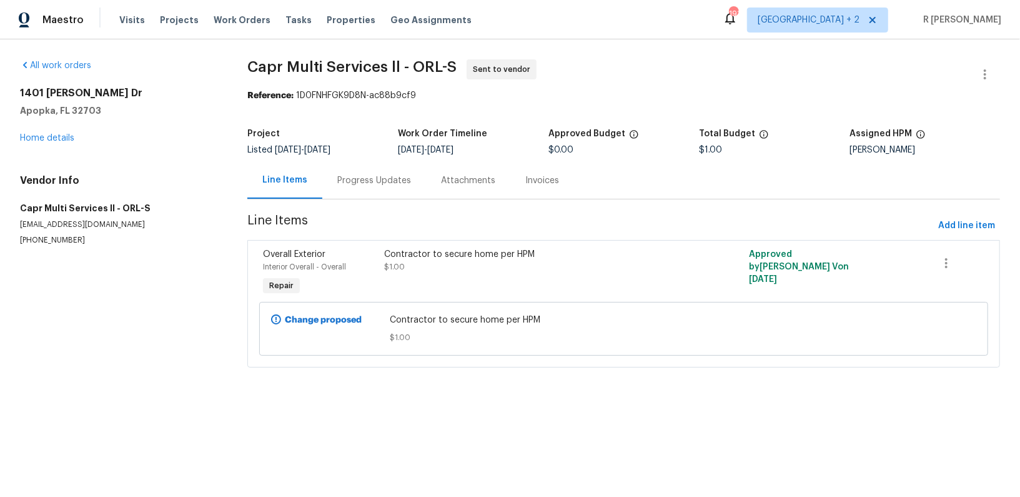
click at [365, 186] on div "Progress Updates" at bounding box center [374, 180] width 74 height 12
click at [365, 186] on div "Progress Updates" at bounding box center [374, 180] width 104 height 37
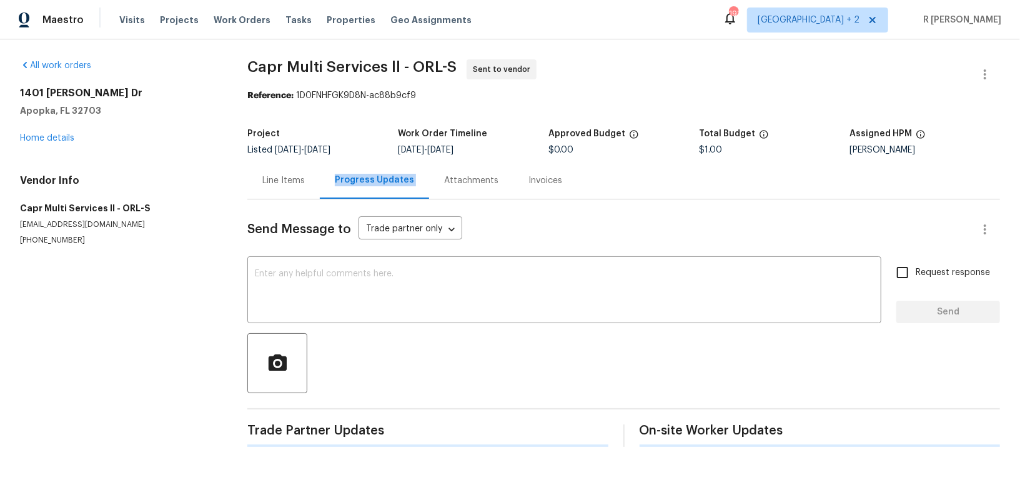
click at [365, 186] on div "Progress Updates" at bounding box center [374, 180] width 109 height 37
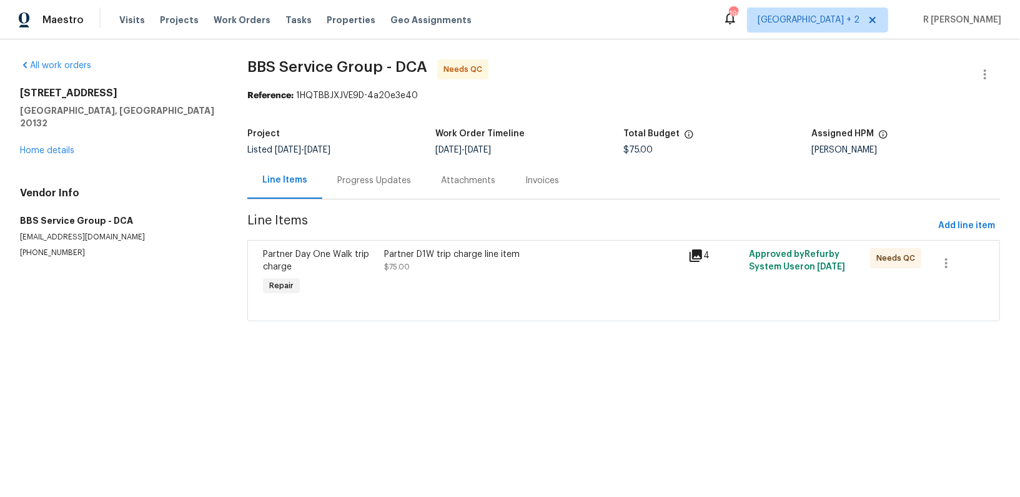
click at [309, 335] on div "All work orders 952 Devonshire Cir Purcellville, VA 20132 Home details Vendor I…" at bounding box center [510, 197] width 1020 height 317
click at [398, 271] on div "Partner D1W trip charge line item $75.00" at bounding box center [533, 260] width 296 height 25
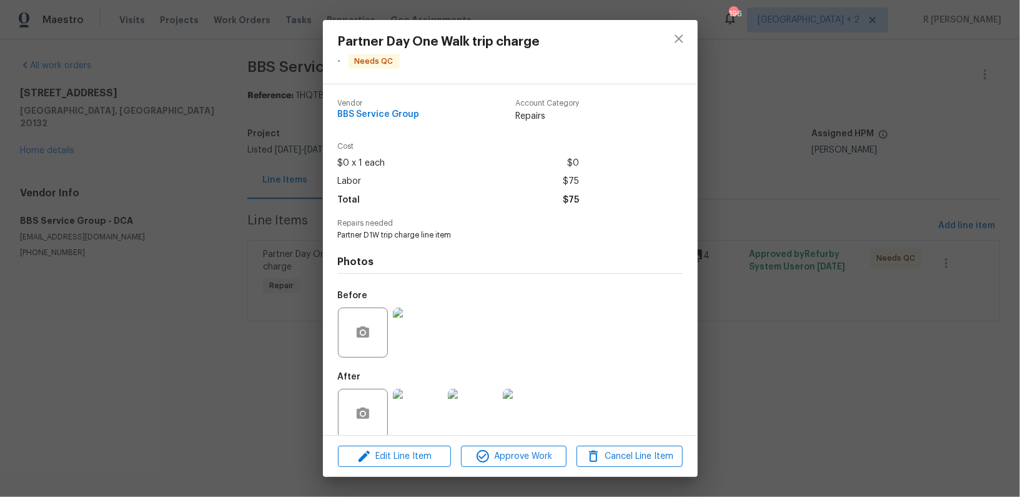
scroll to position [16, 0]
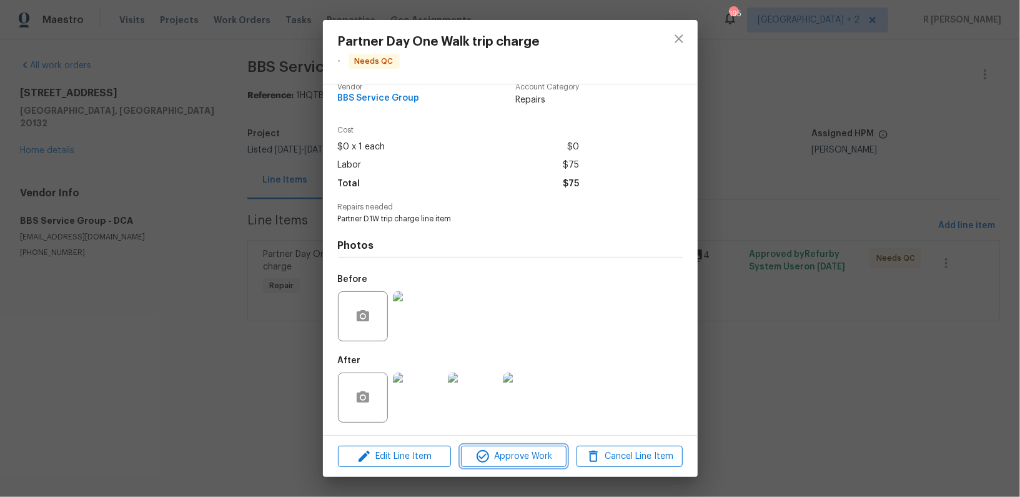
click at [513, 453] on span "Approve Work" at bounding box center [514, 456] width 98 height 16
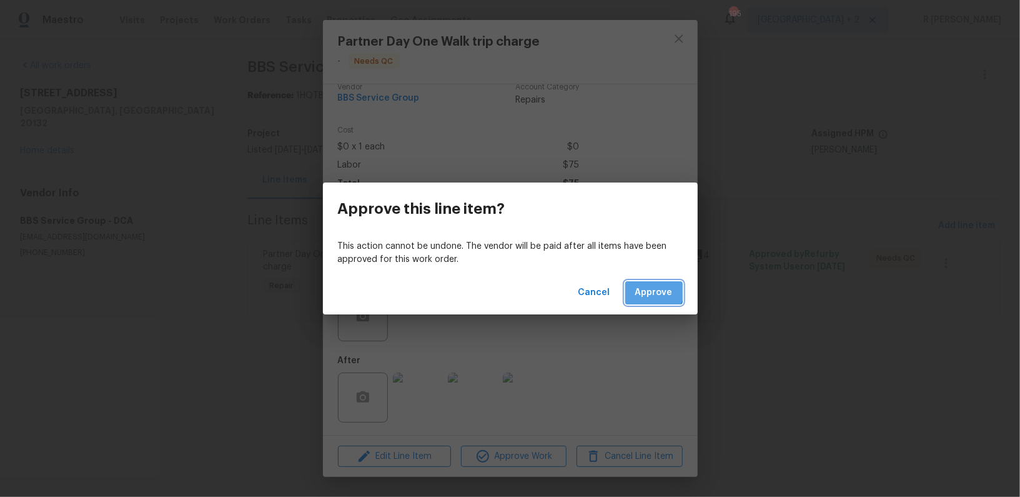
click at [655, 291] on span "Approve" at bounding box center [653, 293] width 37 height 16
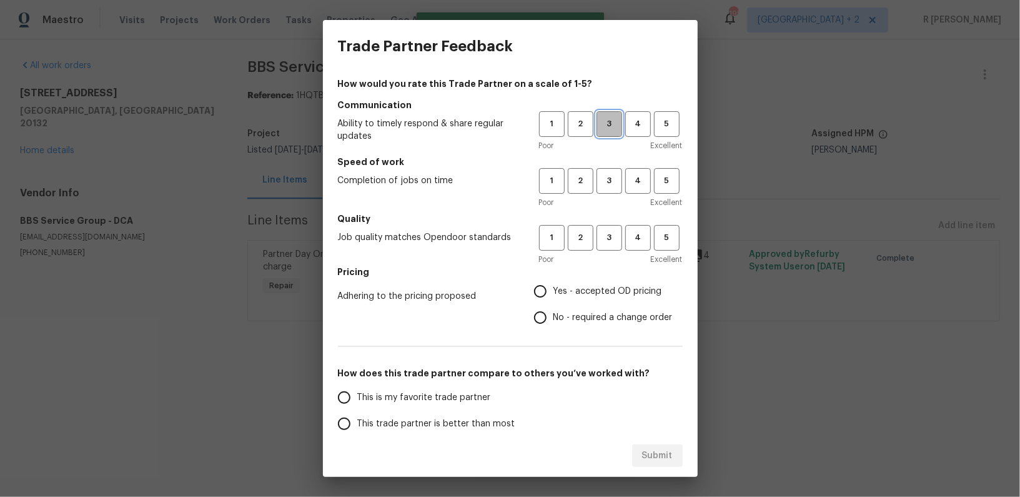
click at [608, 126] on span "3" at bounding box center [609, 124] width 23 height 14
click at [606, 187] on button "3" at bounding box center [609, 181] width 26 height 26
click at [610, 234] on span "3" at bounding box center [609, 237] width 23 height 14
click at [567, 295] on span "Yes - accepted OD pricing" at bounding box center [607, 291] width 109 height 13
click at [553, 295] on input "Yes - accepted OD pricing" at bounding box center [540, 291] width 26 height 26
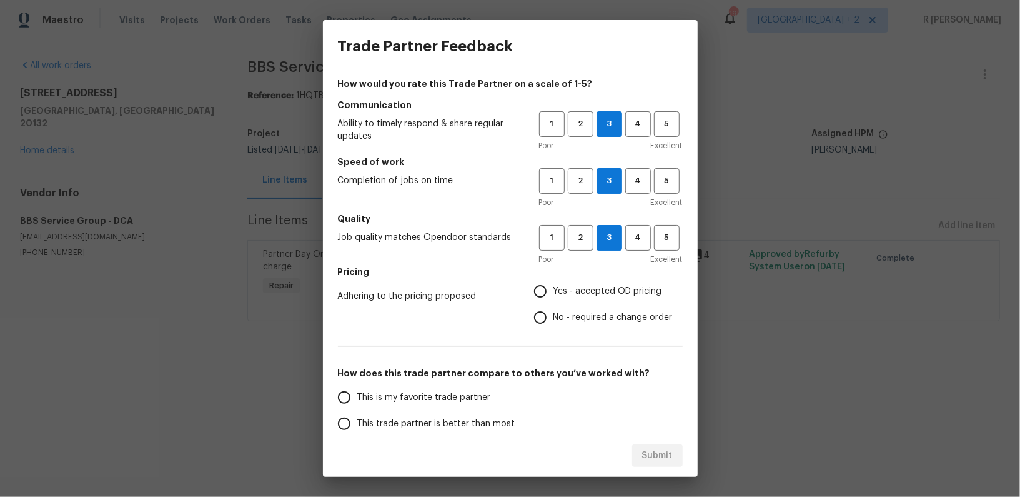
radio input "true"
click at [392, 423] on span "This trade partner is better than most" at bounding box center [436, 423] width 158 height 13
click at [357, 423] on input "This trade partner is better than most" at bounding box center [344, 423] width 26 height 26
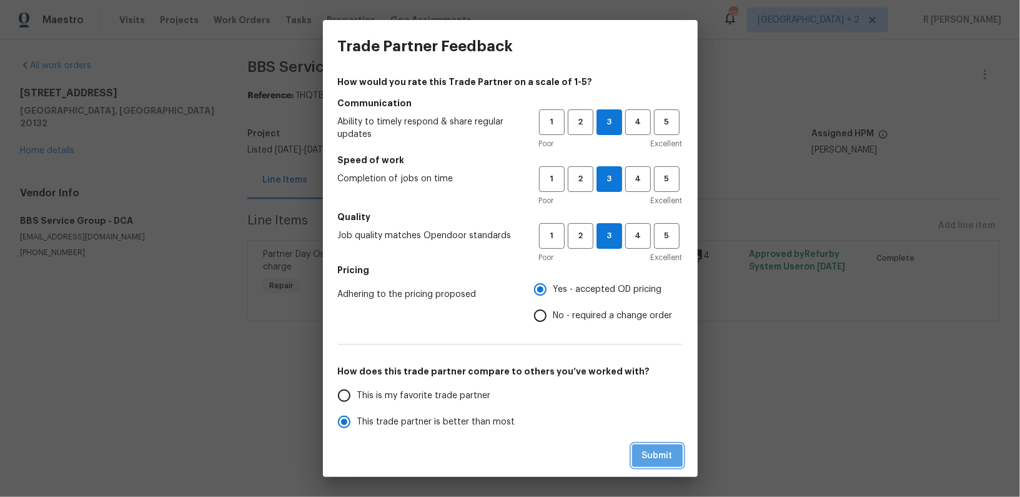
click at [655, 461] on span "Submit" at bounding box center [657, 456] width 31 height 16
radio input "true"
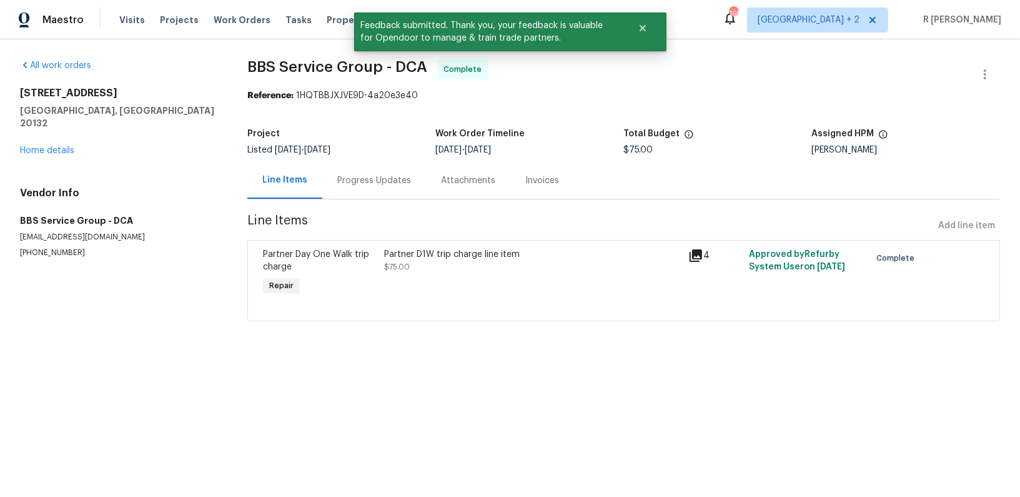
click at [380, 189] on div "Progress Updates" at bounding box center [374, 180] width 104 height 37
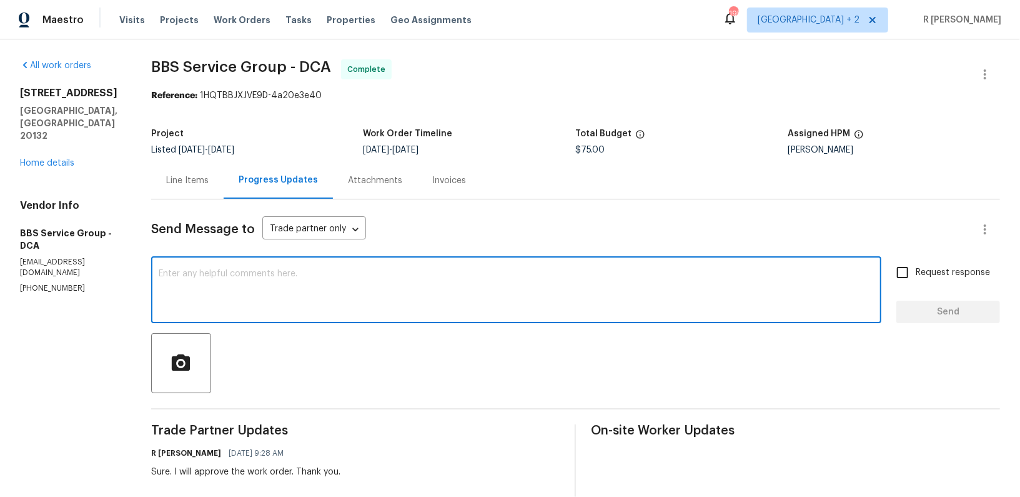
click at [375, 287] on textarea at bounding box center [516, 291] width 715 height 44
paste textarea "Hi Team, the work order has been approved. Kindly upload the detailed invoice. …"
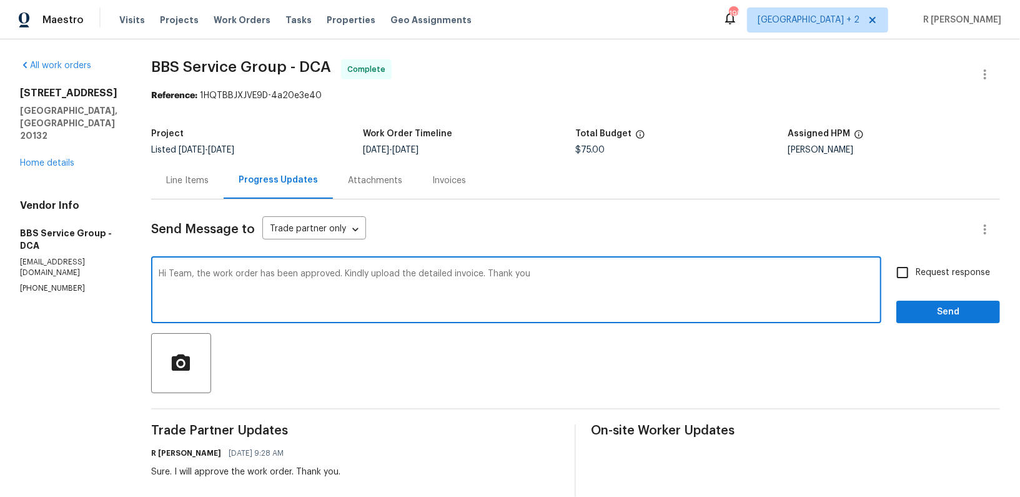
click at [688, 275] on textarea "Hi Team, the work order has been approved. Kindly upload the detailed invoice. …" at bounding box center [516, 291] width 715 height 44
type textarea "Hi Team, the work order has been approved. Kindly upload the detailed invoice. …"
click at [924, 275] on span "Request response" at bounding box center [953, 272] width 74 height 13
click at [916, 275] on input "Request response" at bounding box center [902, 272] width 26 height 26
checkbox input "true"
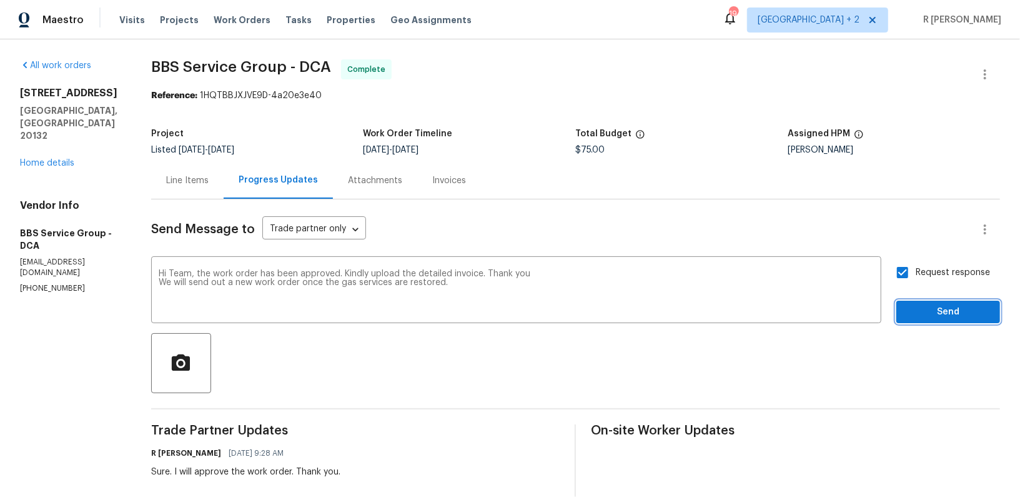
click at [946, 310] on span "Send" at bounding box center [948, 312] width 84 height 16
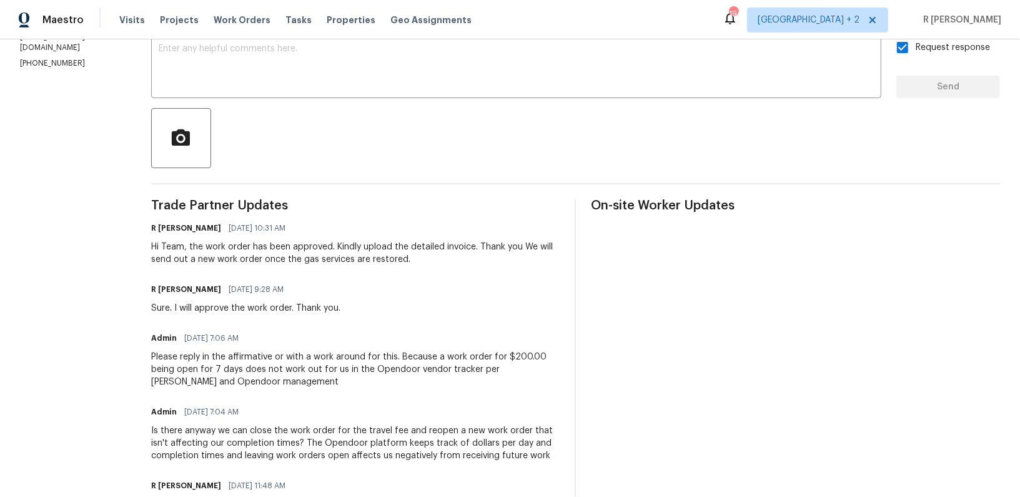
scroll to position [270, 0]
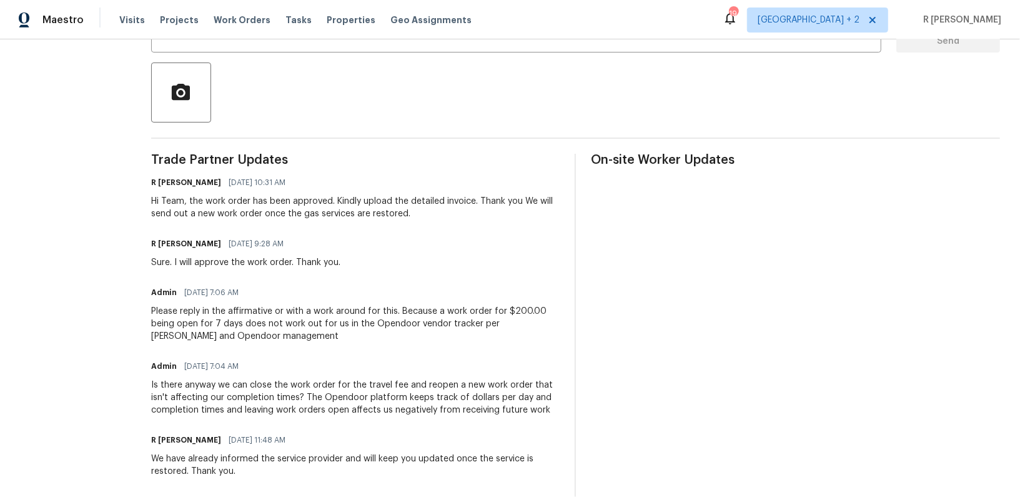
click at [232, 410] on div "Is there anyway we can close the work order for the travel fee and reopen a new…" at bounding box center [355, 396] width 409 height 37
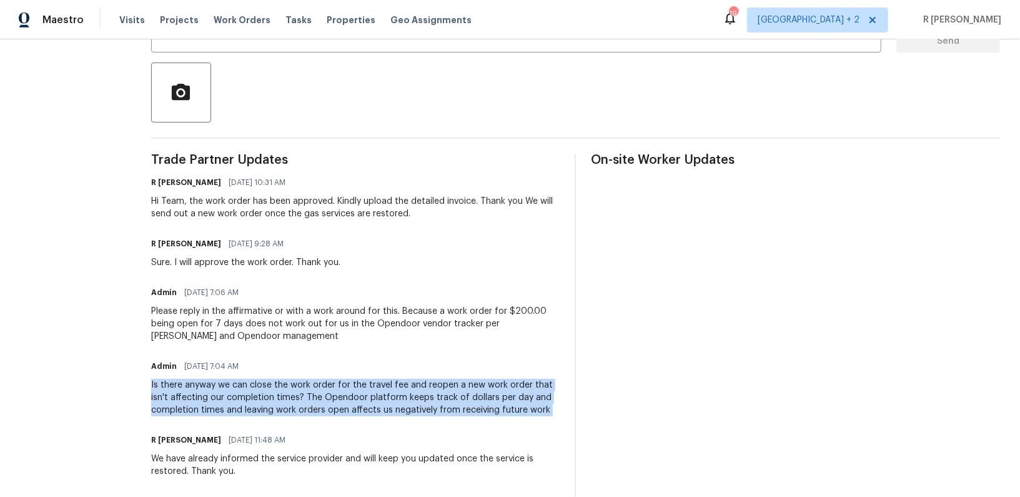
copy div "Is there anyway we can close the work order for the travel fee and reopen a new…"
click at [244, 325] on div "Please reply in the affirmative or with a work around for this. Because a work …" at bounding box center [355, 323] width 409 height 37
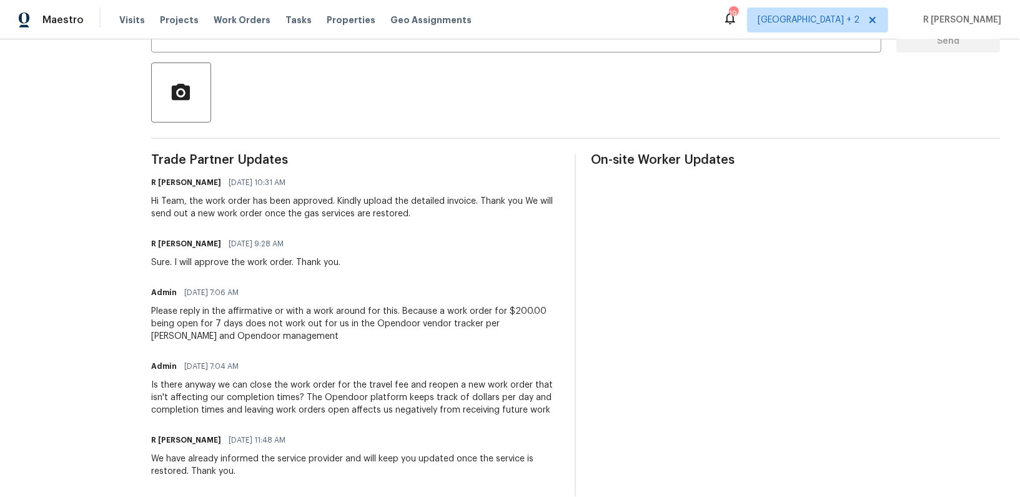
click at [244, 325] on div "Please reply in the affirmative or with a work around for this. Because a work …" at bounding box center [355, 323] width 409 height 37
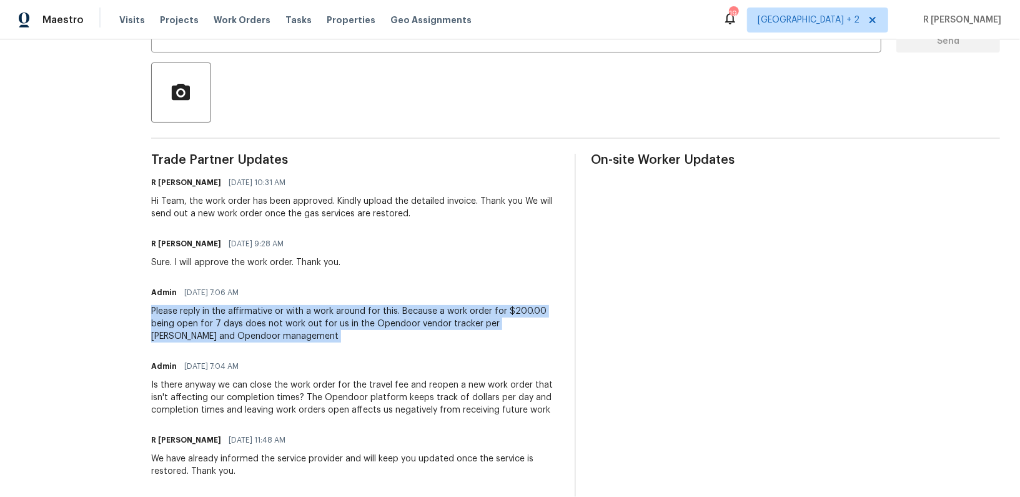
click at [244, 325] on div "Please reply in the affirmative or with a work around for this. Because a work …" at bounding box center [355, 323] width 409 height 37
copy div "Please reply in the affirmative or with a work around for this. Because a work …"
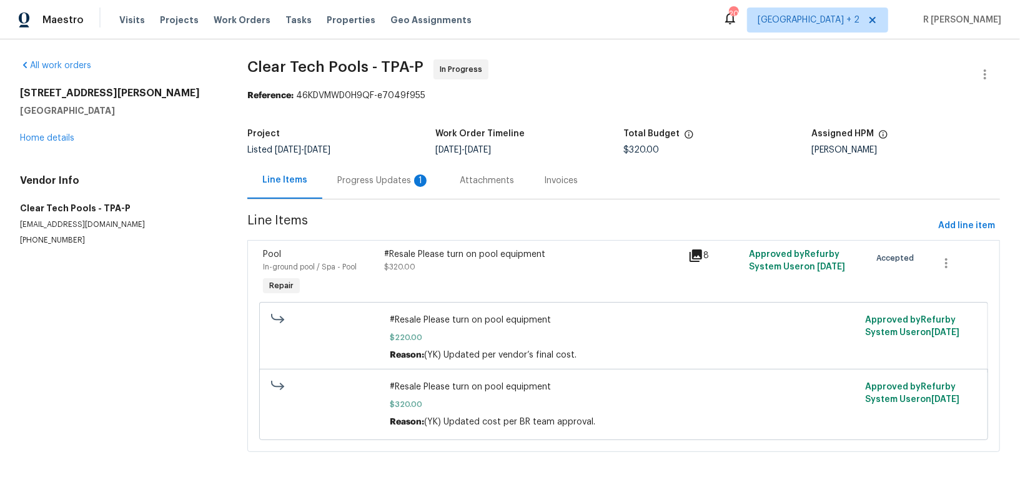
click at [415, 180] on div "1" at bounding box center [420, 180] width 12 height 12
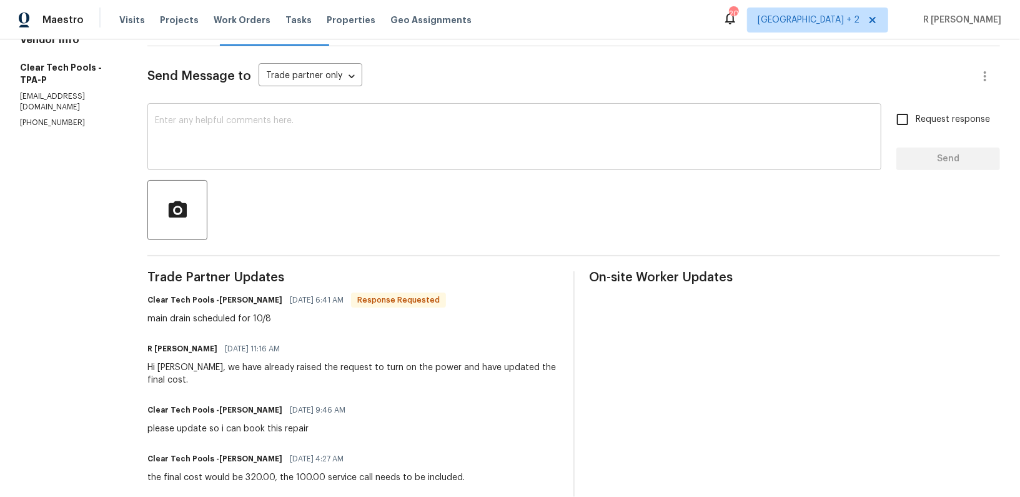
scroll to position [167, 0]
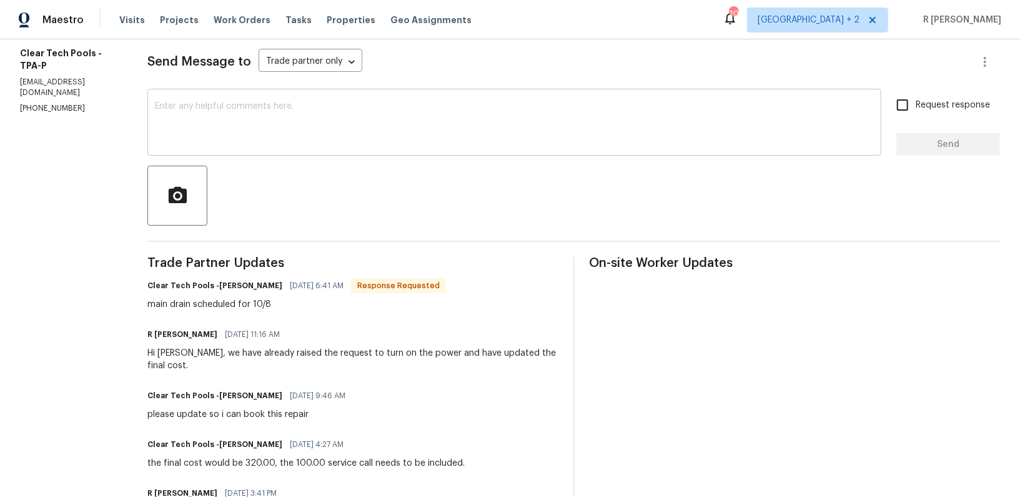
click at [367, 126] on textarea at bounding box center [514, 124] width 719 height 44
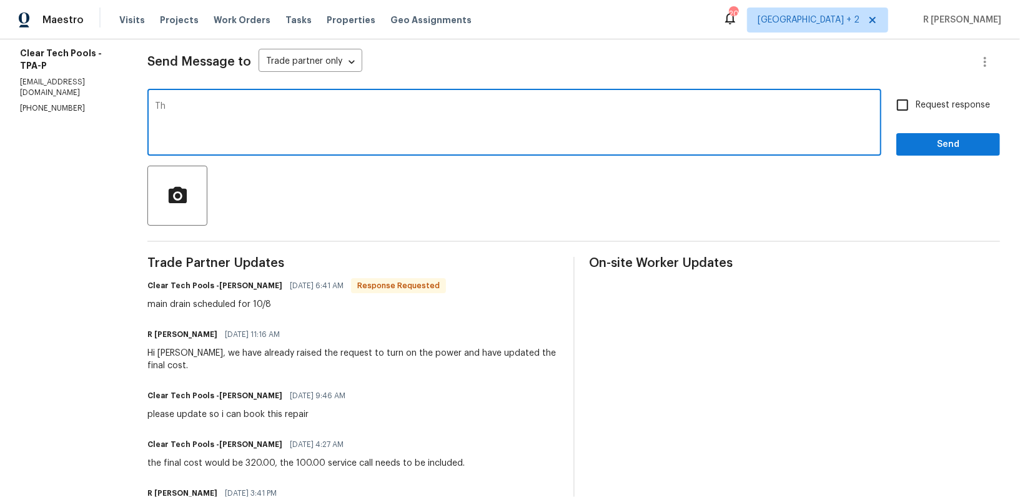
type textarea "T"
type textarea "Power has been restored. Kindly keep us posted on the updates. Thank you"
click at [951, 110] on span "Request response" at bounding box center [953, 105] width 74 height 13
click at [916, 110] on input "Request response" at bounding box center [902, 105] width 26 height 26
checkbox input "true"
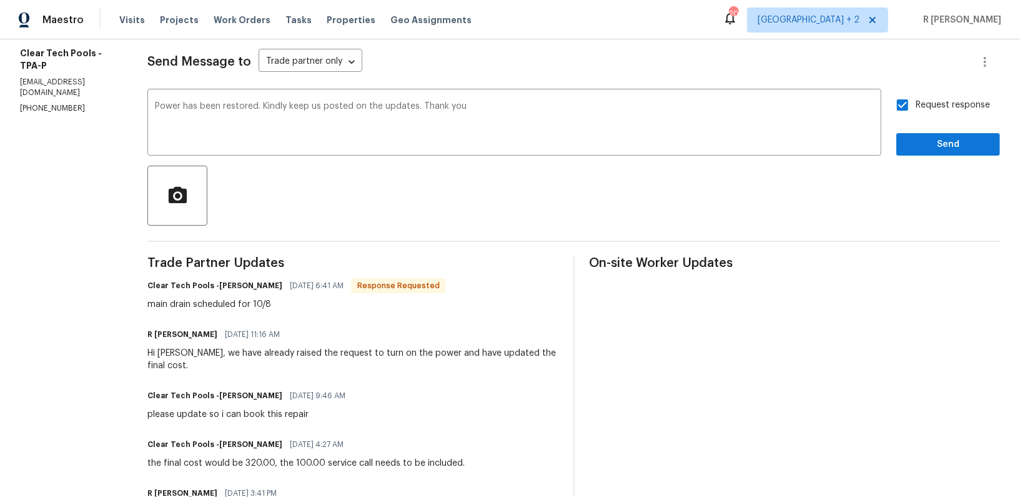
click at [1008, 148] on div "All work orders [STREET_ADDRESS][PERSON_NAME] Home details Vendor Info Clear Te…" at bounding box center [510, 445] width 1020 height 1147
click at [977, 141] on span "Send" at bounding box center [948, 145] width 84 height 16
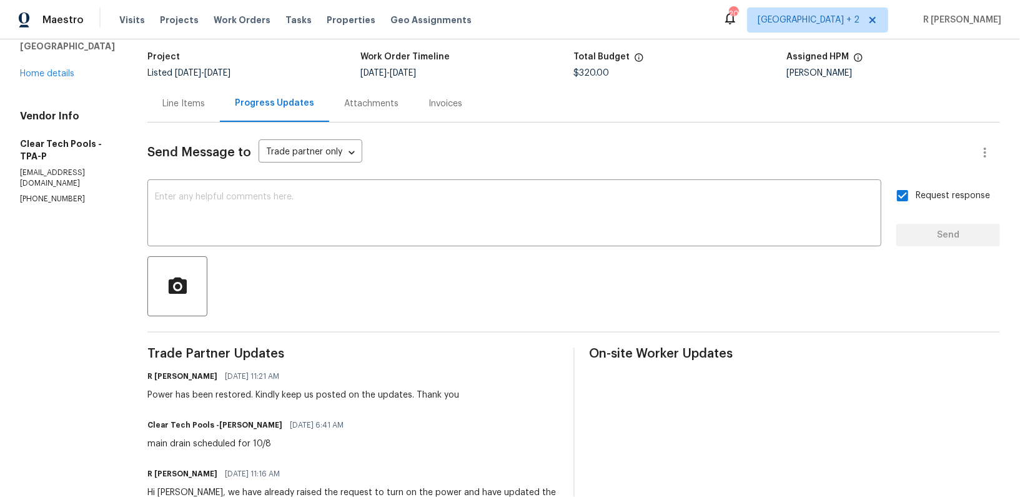
scroll to position [98, 0]
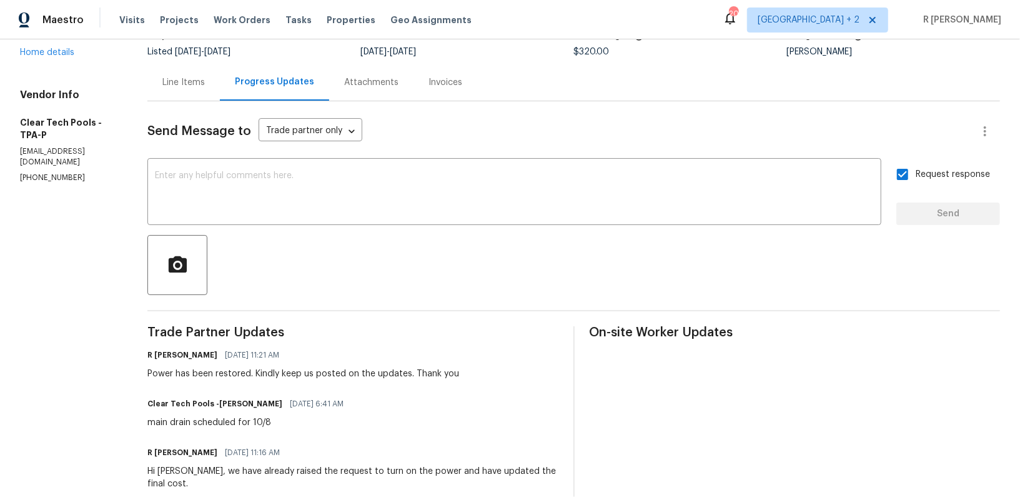
click at [240, 417] on div "main drain scheduled for 10/8" at bounding box center [249, 422] width 204 height 12
copy div "main drain scheduled for 10/8"
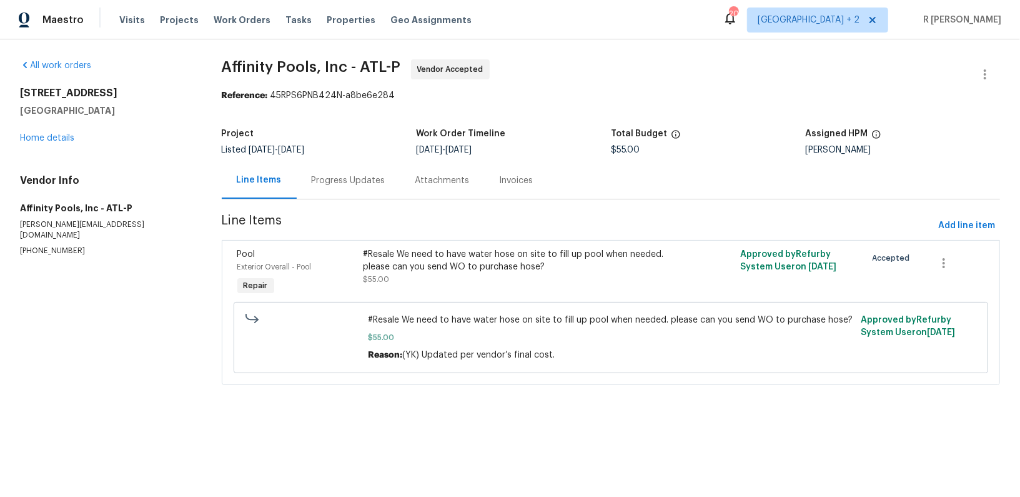
click at [359, 183] on div "Progress Updates" at bounding box center [349, 180] width 74 height 12
